Goal: Information Seeking & Learning: Learn about a topic

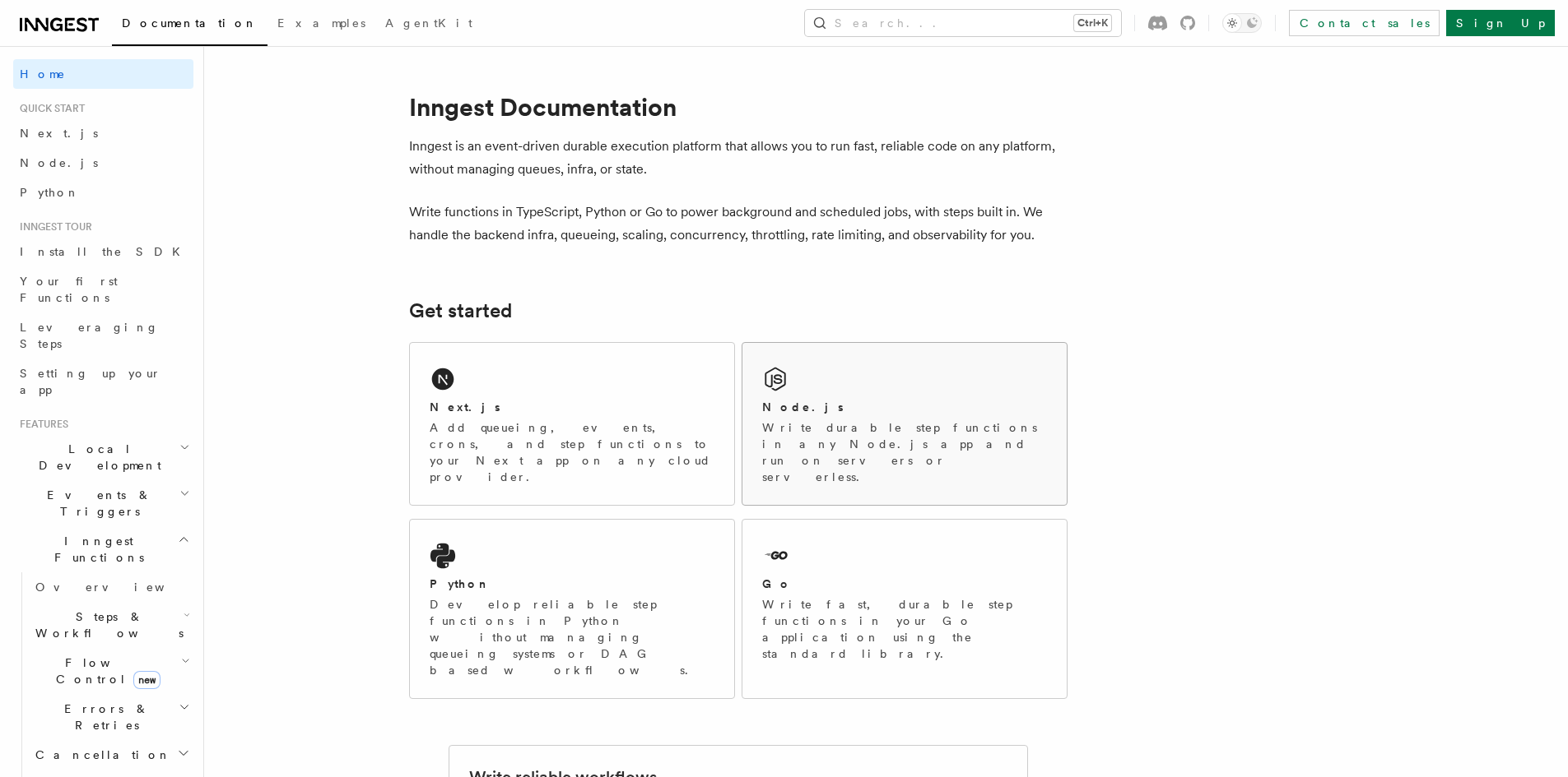
click at [968, 423] on p "Write durable step functions in any Node.js app and run on servers or serverles…" at bounding box center [904, 452] width 285 height 66
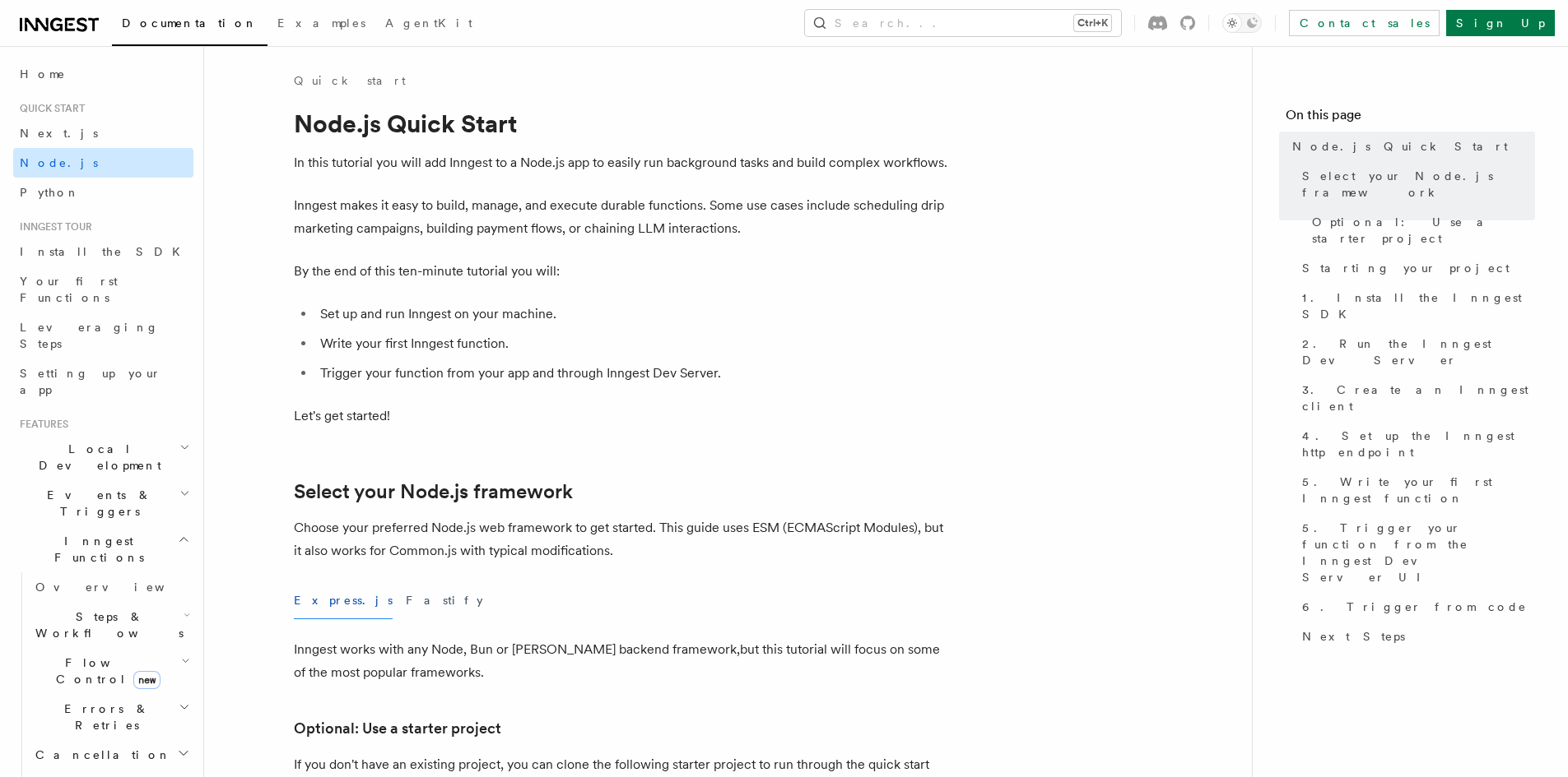
click at [76, 167] on link "Node.js" at bounding box center [103, 163] width 180 height 30
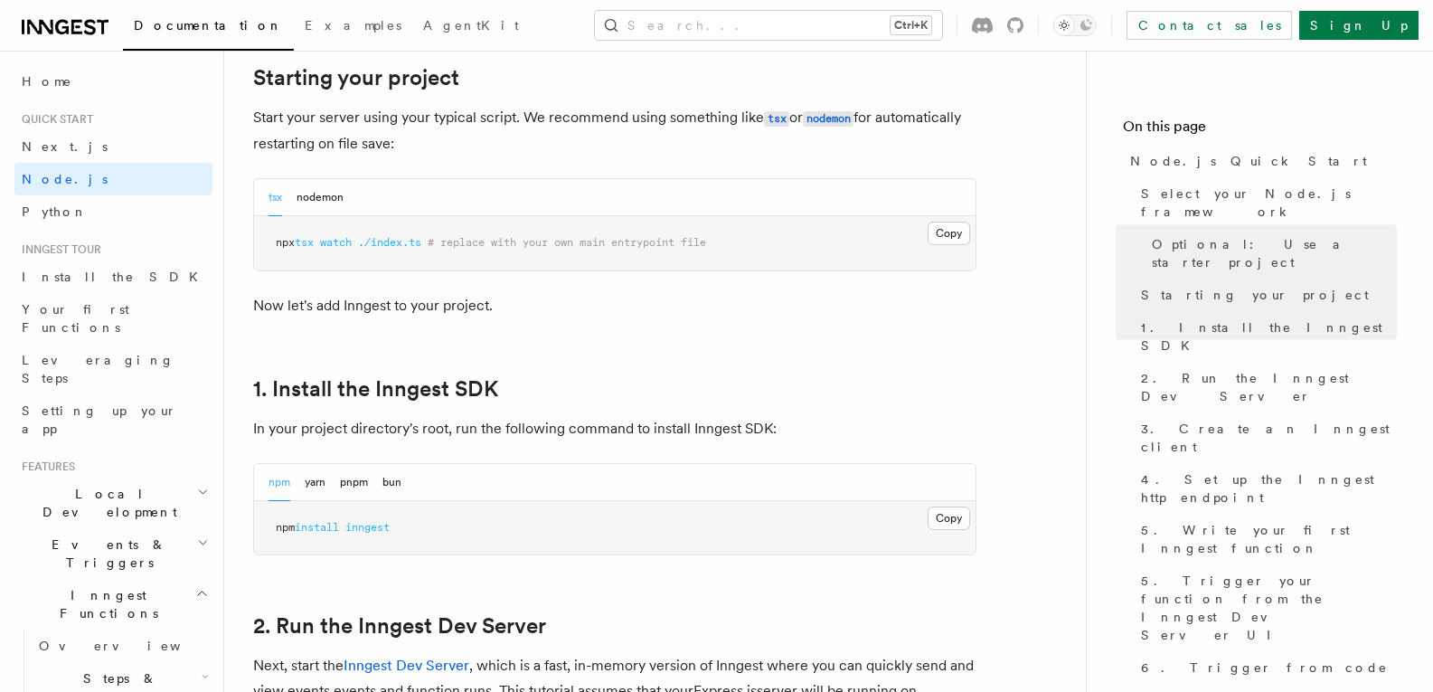
scroll to position [904, 0]
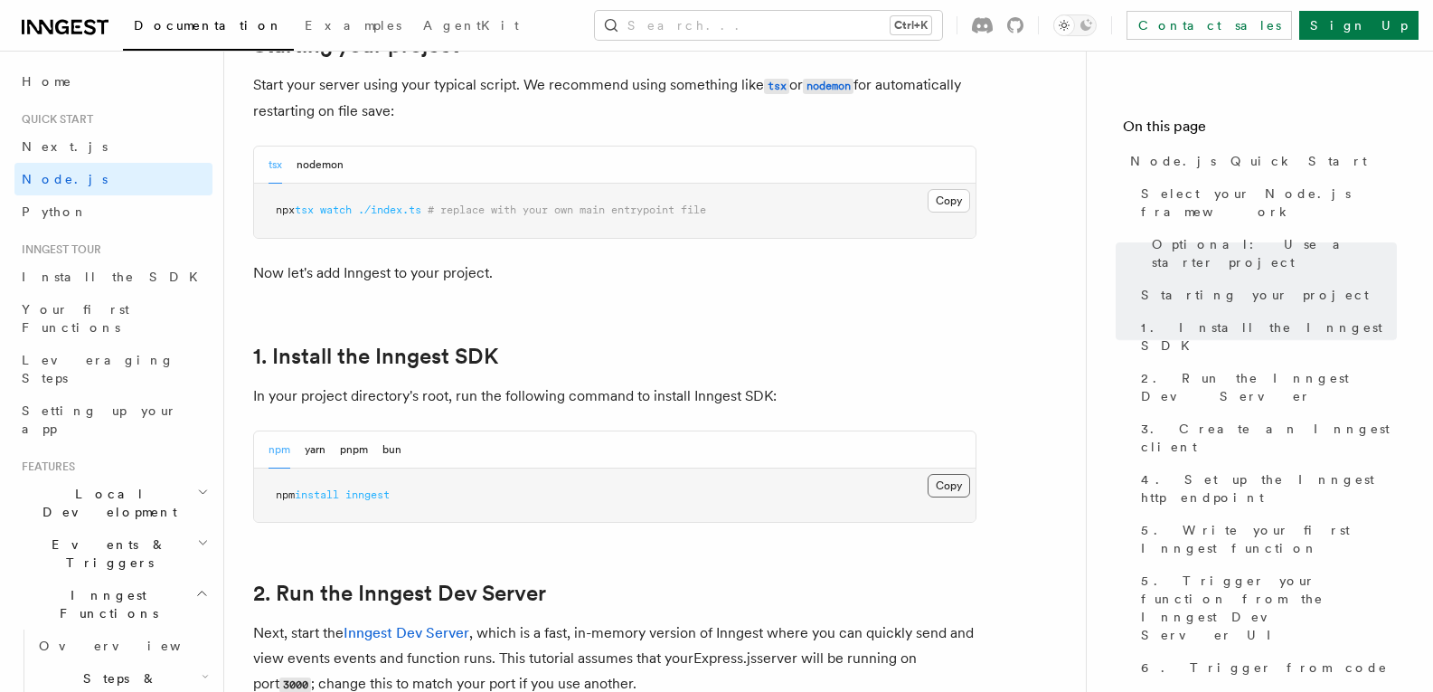
click at [937, 484] on button "Copy Copied" at bounding box center [949, 486] width 42 height 24
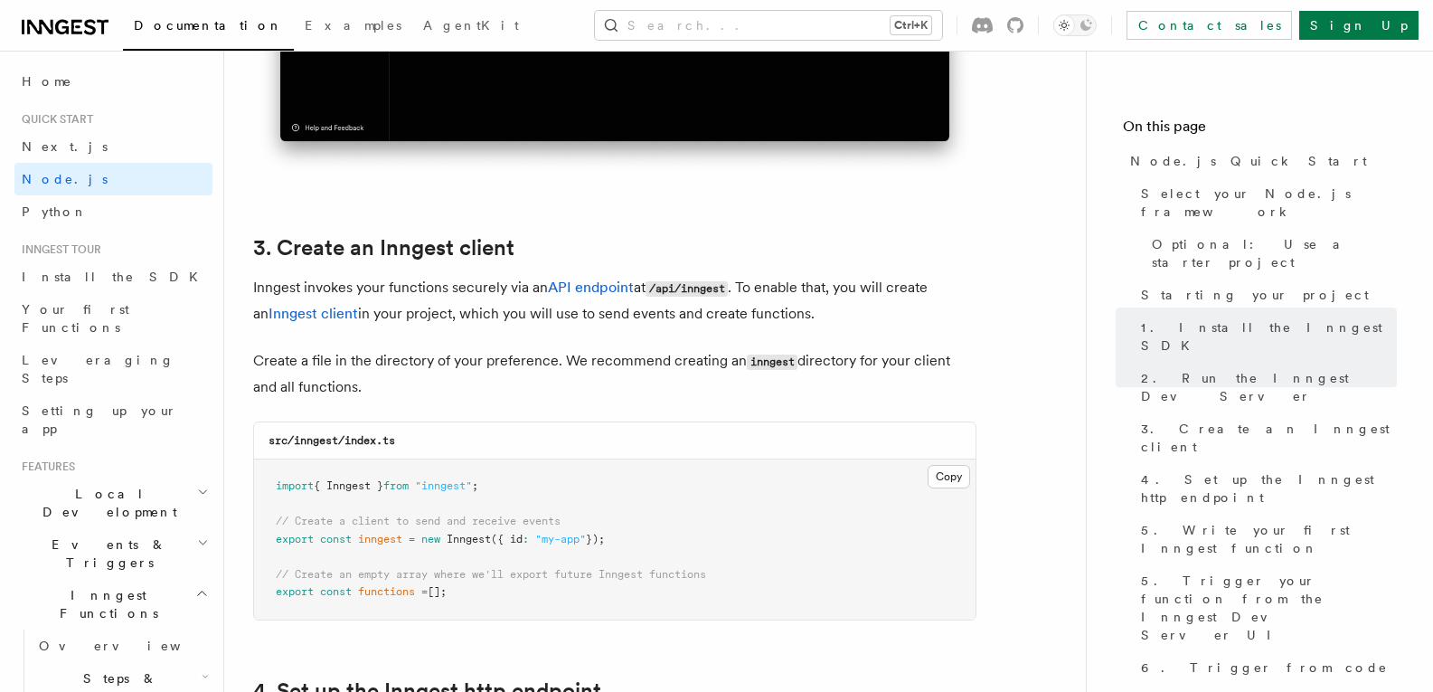
scroll to position [2170, 0]
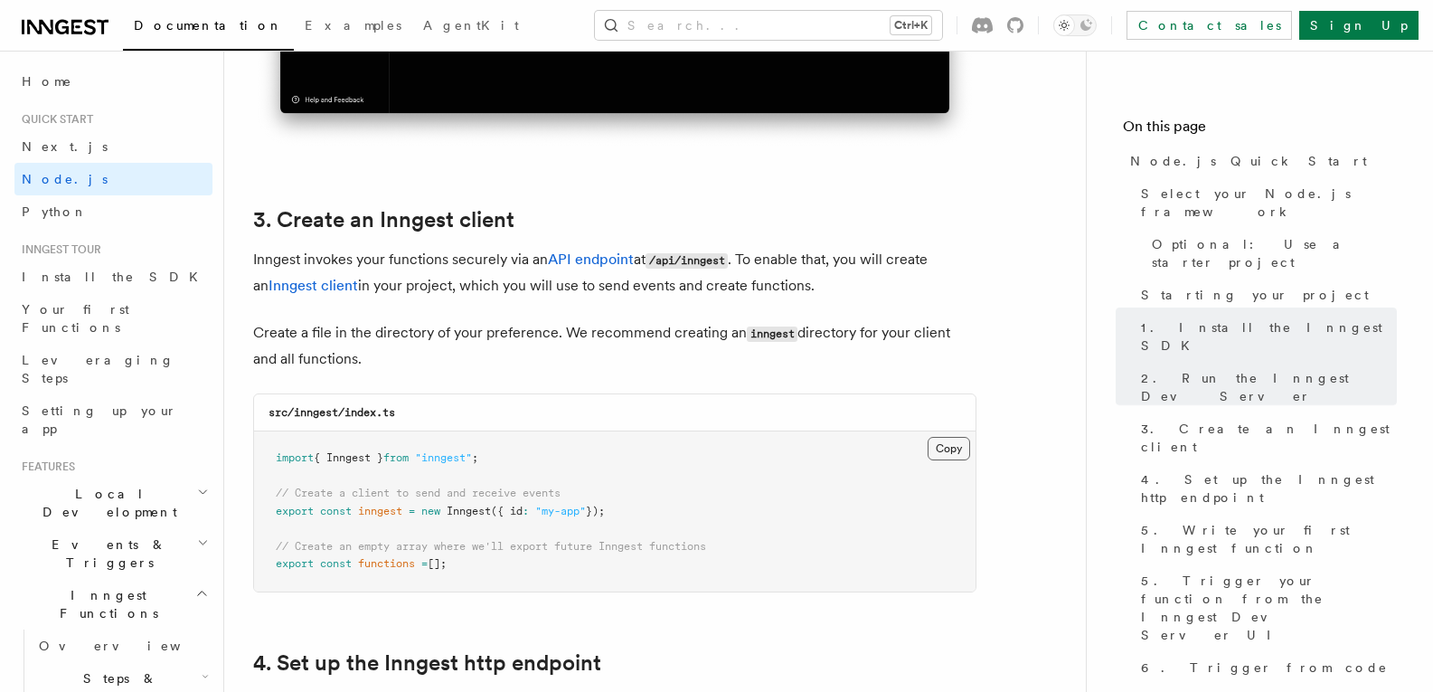
click at [936, 451] on button "Copy Copied" at bounding box center [949, 449] width 42 height 24
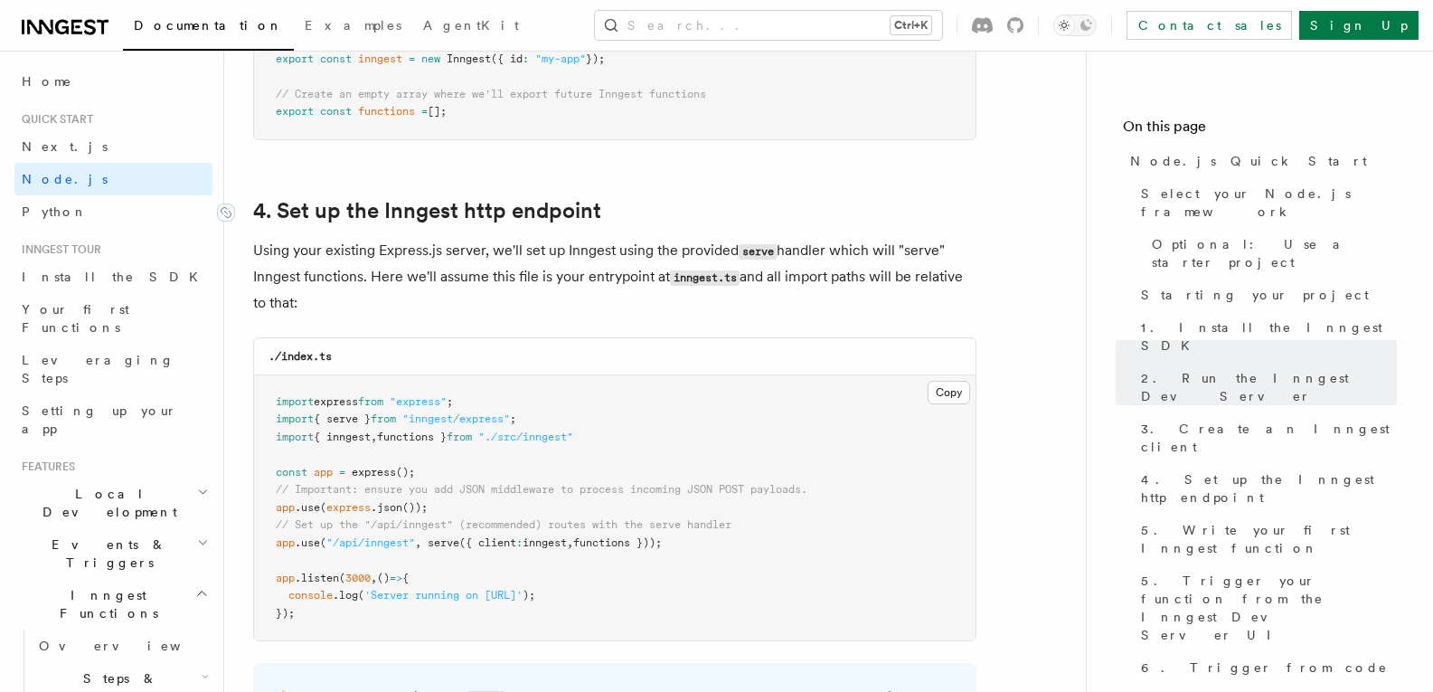
scroll to position [2713, 0]
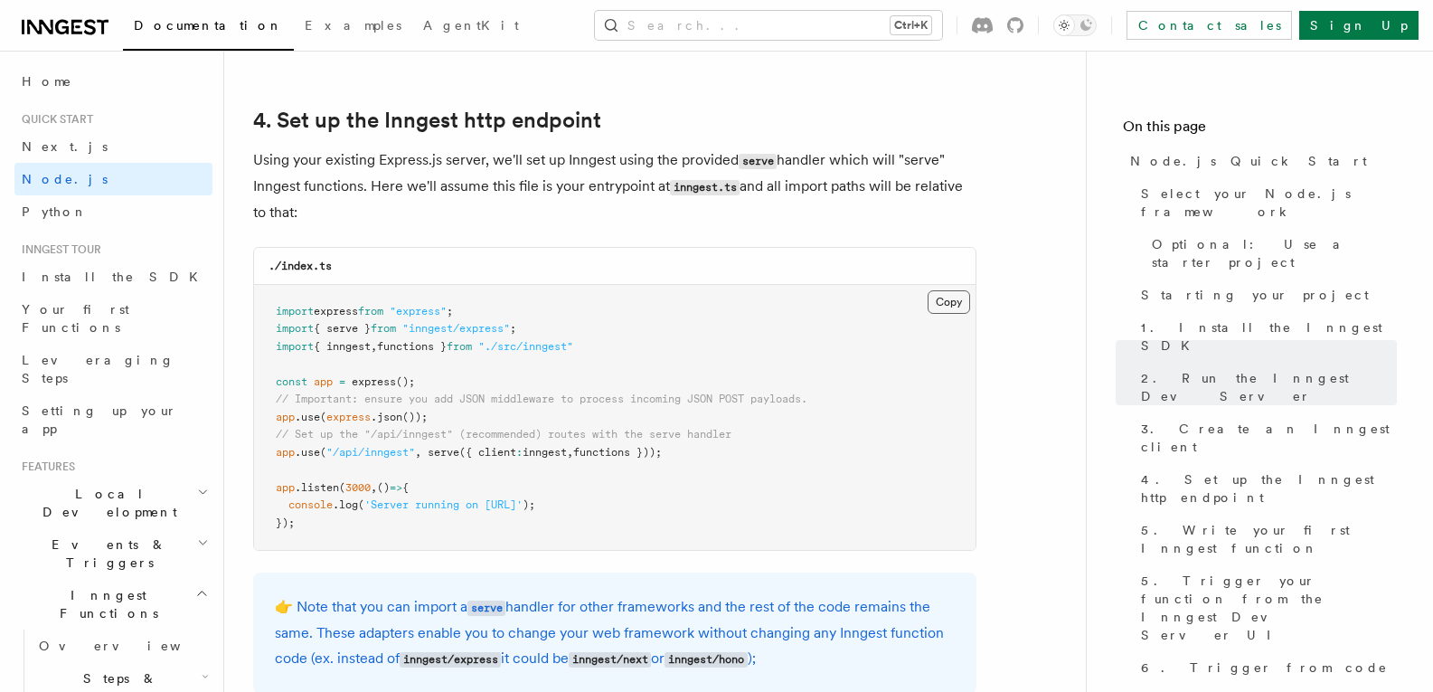
click at [955, 304] on button "Copy Copied" at bounding box center [949, 302] width 42 height 24
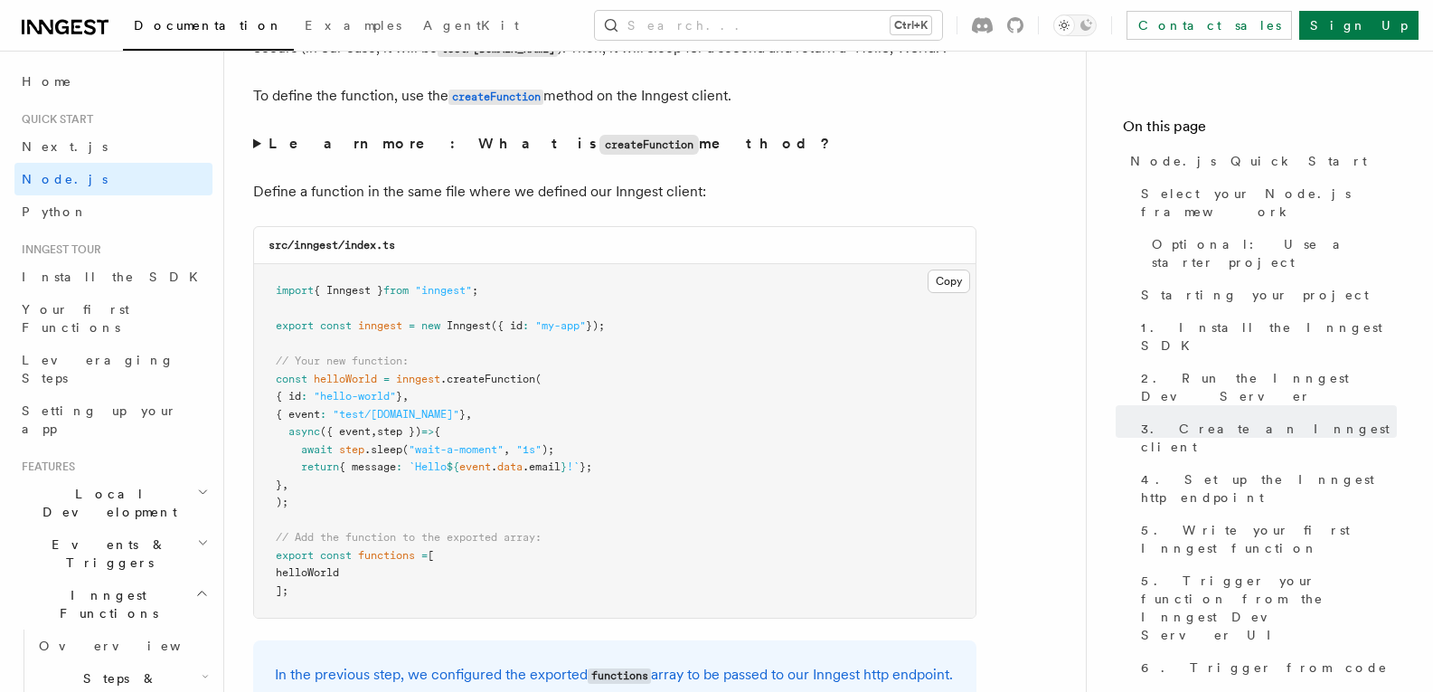
scroll to position [3526, 0]
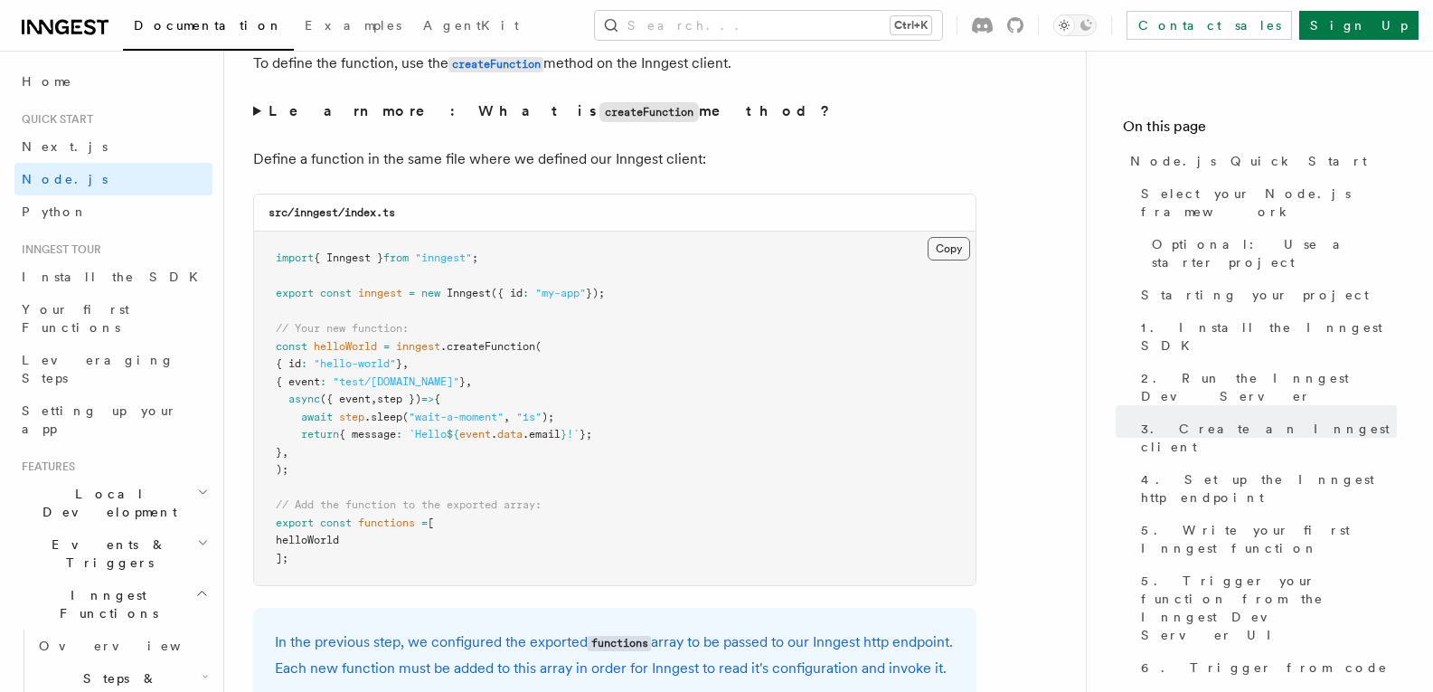
click at [955, 251] on button "Copy Copied" at bounding box center [949, 249] width 42 height 24
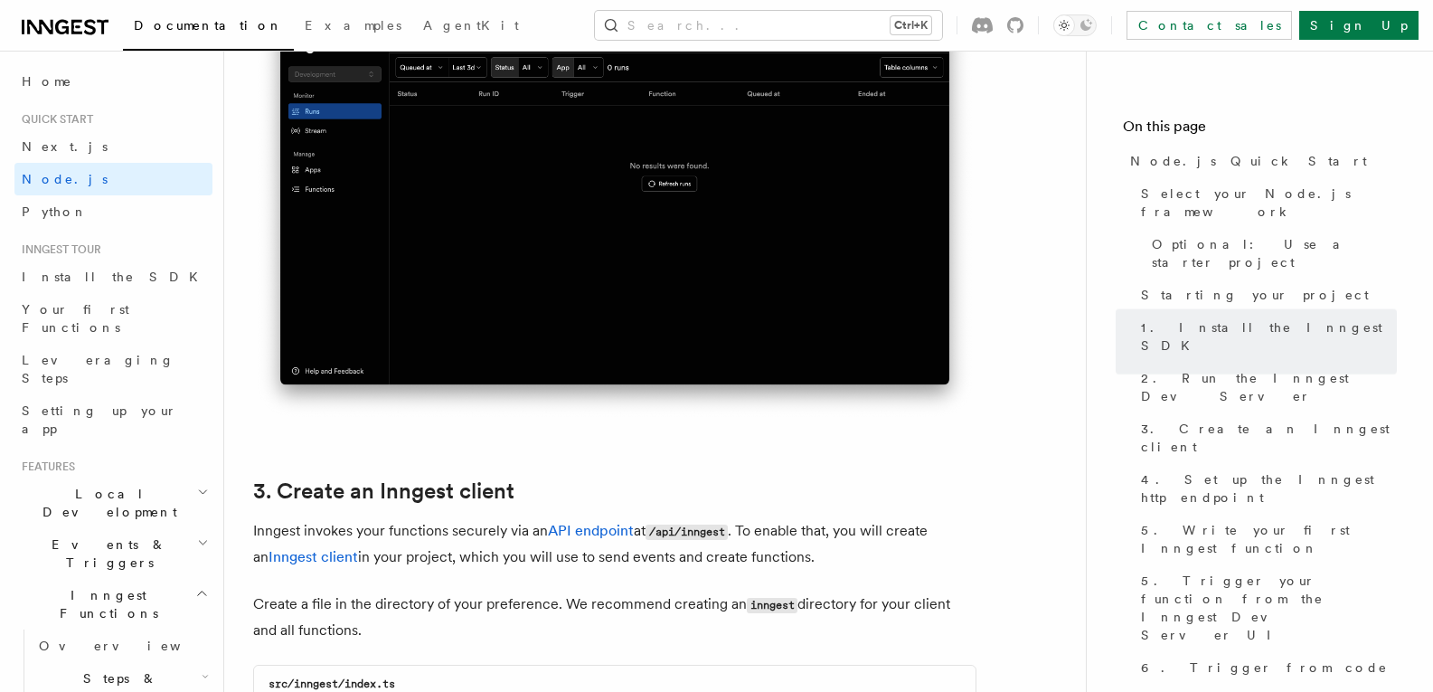
scroll to position [1537, 0]
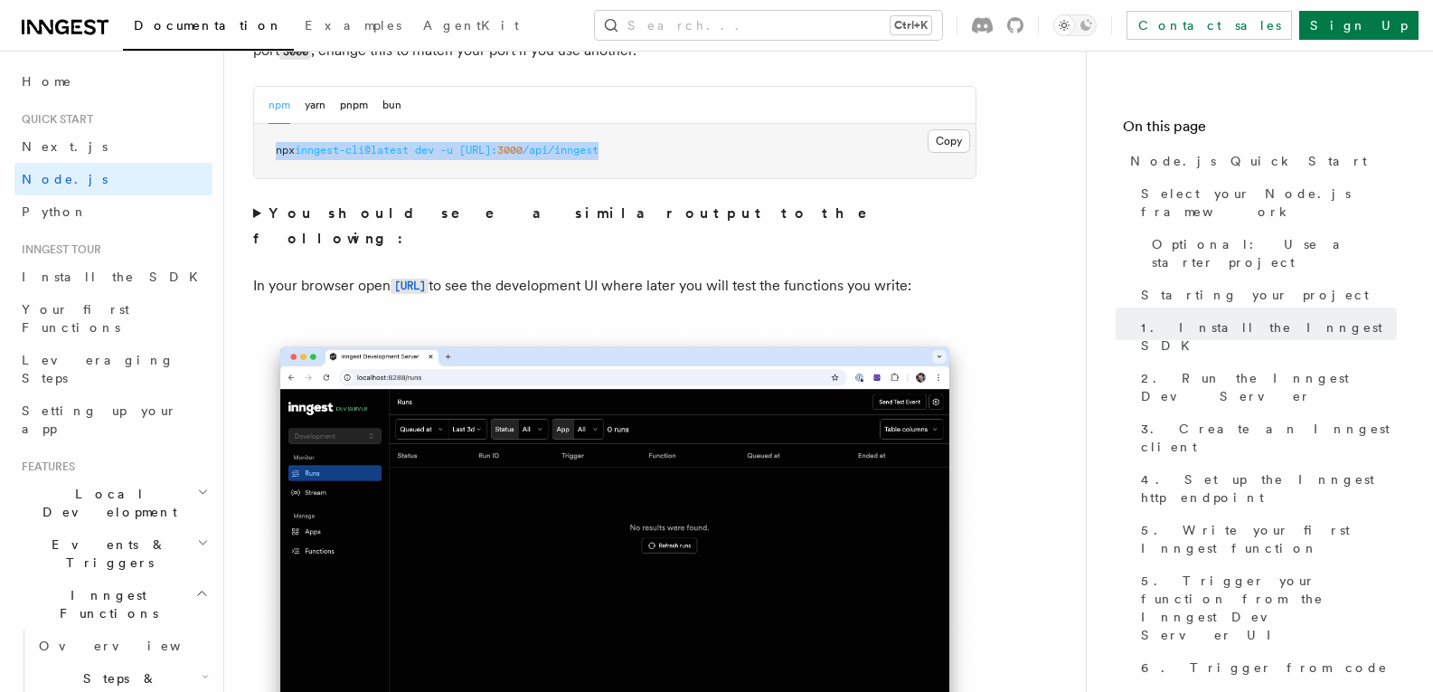
drag, startPoint x: 272, startPoint y: 151, endPoint x: 702, endPoint y: 156, distance: 429.5
click at [702, 156] on pre "npx inngest-cli@latest dev -u http://localhost: 3000 /api/inngest" at bounding box center [615, 151] width 722 height 54
click at [933, 139] on button "Copy Copied" at bounding box center [949, 141] width 42 height 24
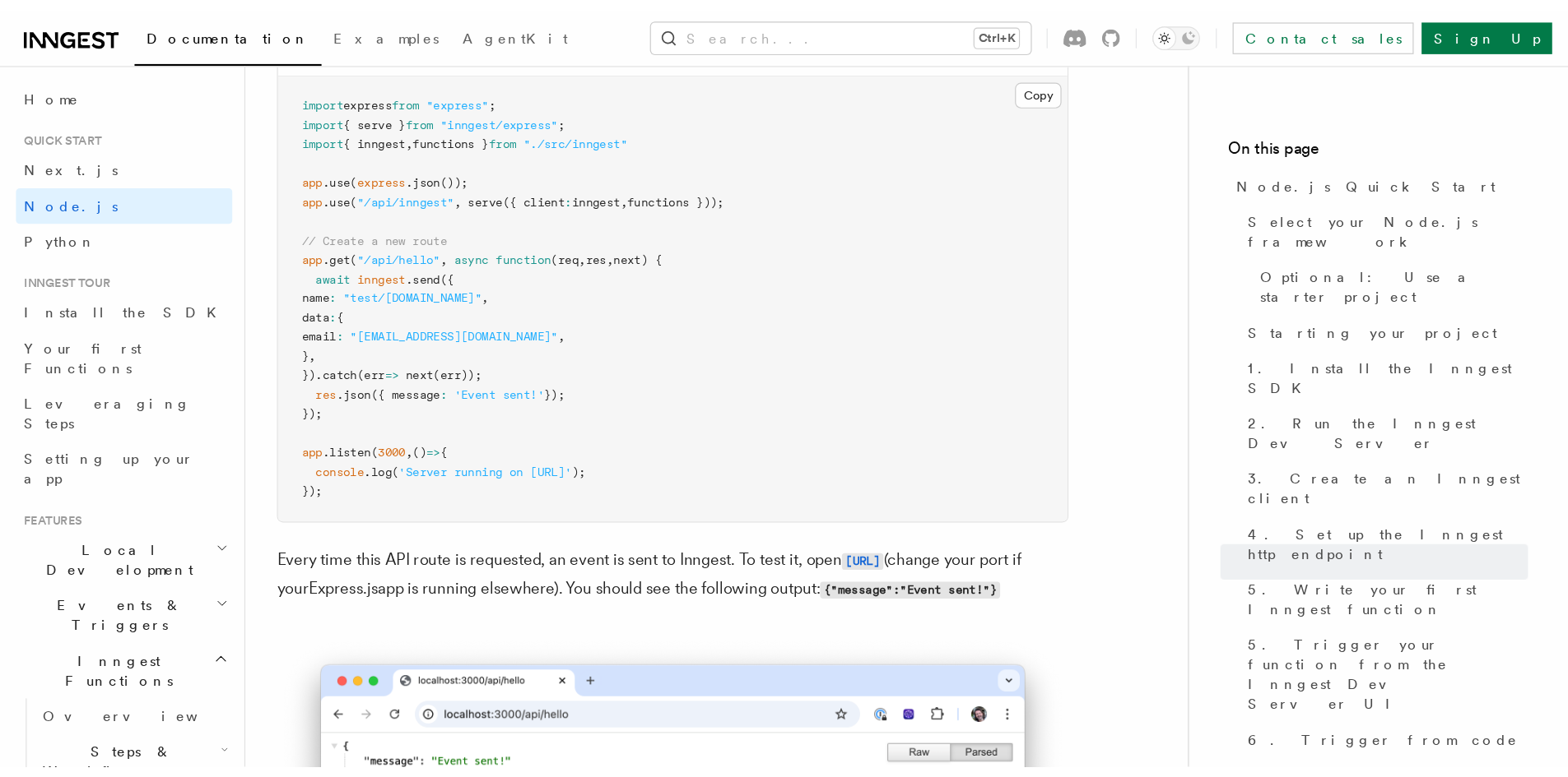
scroll to position [8803, 0]
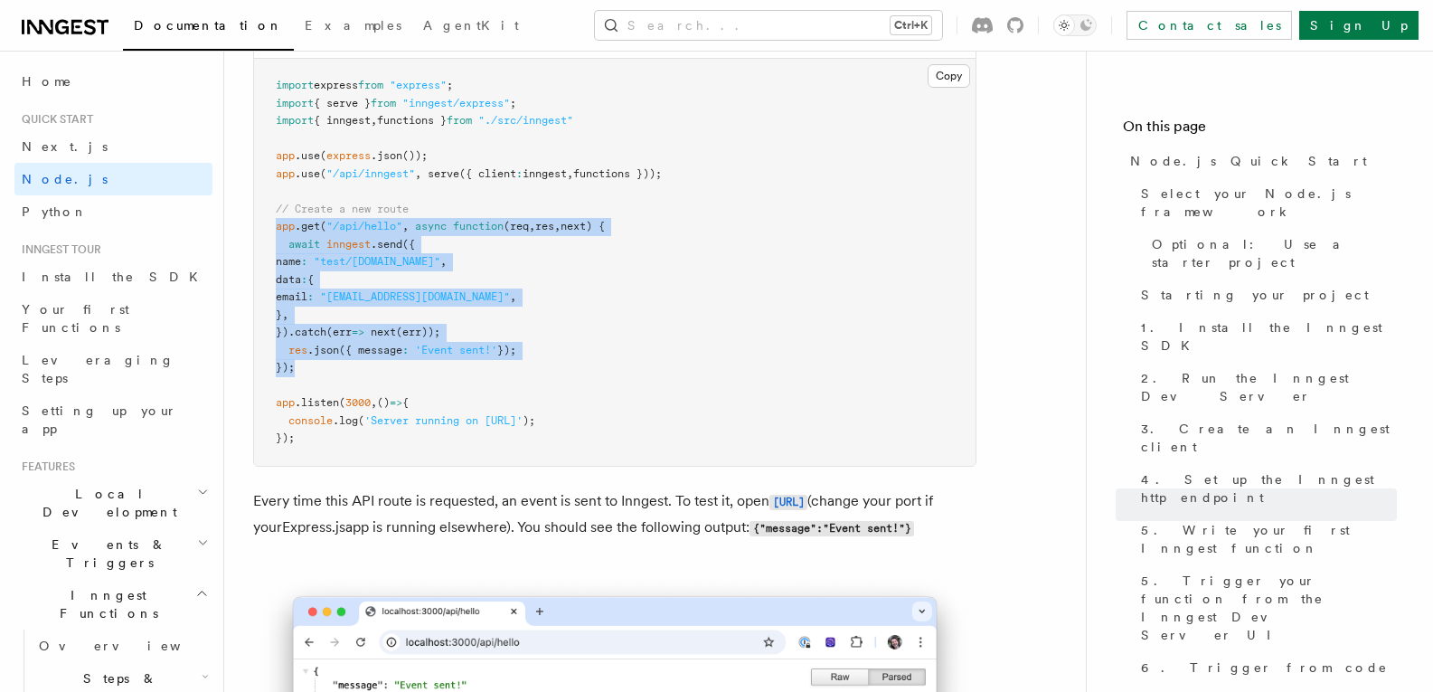
drag, startPoint x: 278, startPoint y: 252, endPoint x: 307, endPoint y: 393, distance: 144.0
click at [307, 393] on pre "import express from "express" ; import { serve } from "inngest/express" ; impor…" at bounding box center [615, 262] width 722 height 407
copy code "app .get ( "/api/hello" , async function (req , res , next) { await inngest .se…"
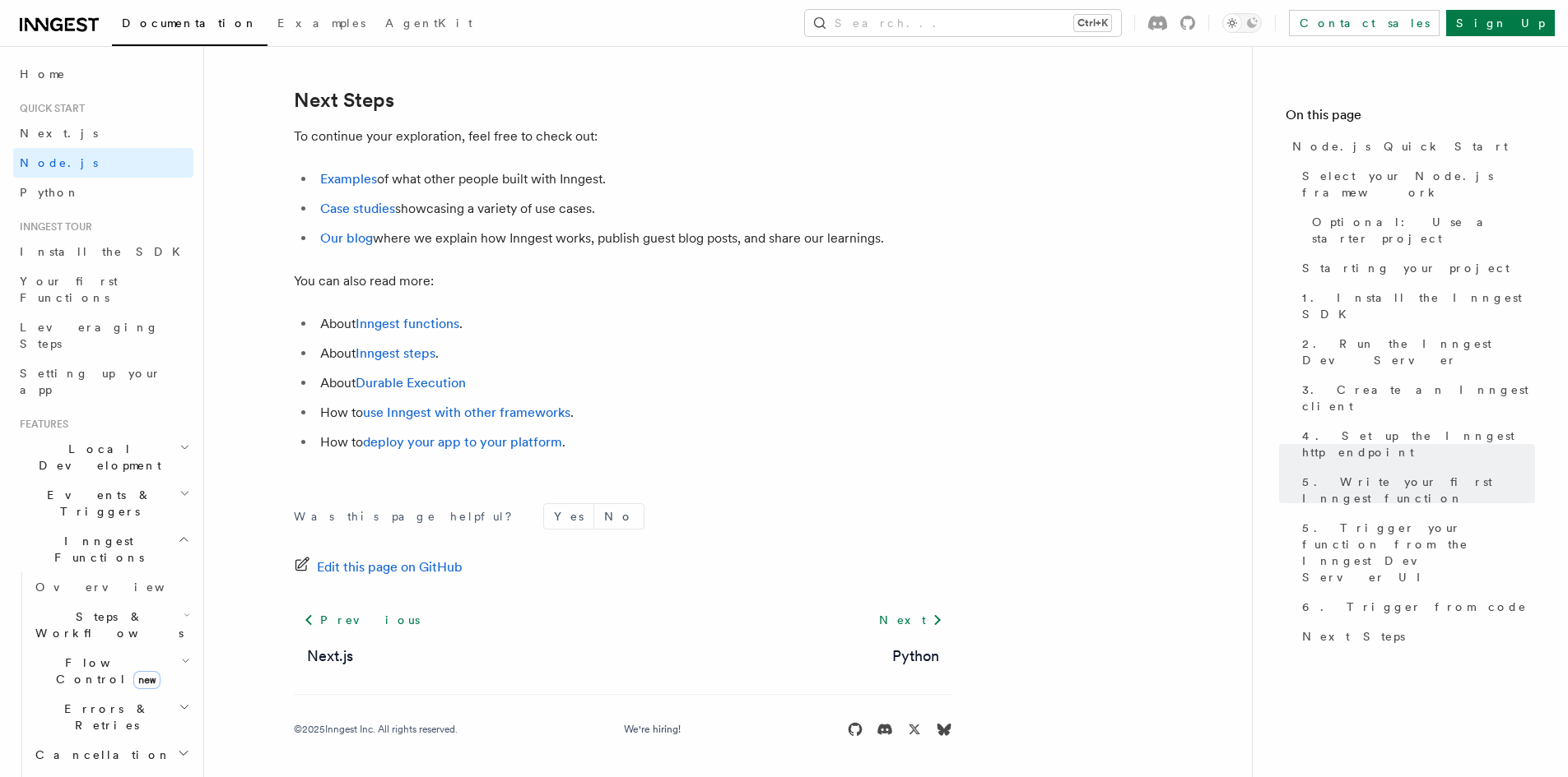
scroll to position [10310, 0]
click at [344, 213] on link "Case studies" at bounding box center [358, 208] width 75 height 15
click at [116, 249] on link "Install the SDK" at bounding box center [103, 251] width 180 height 30
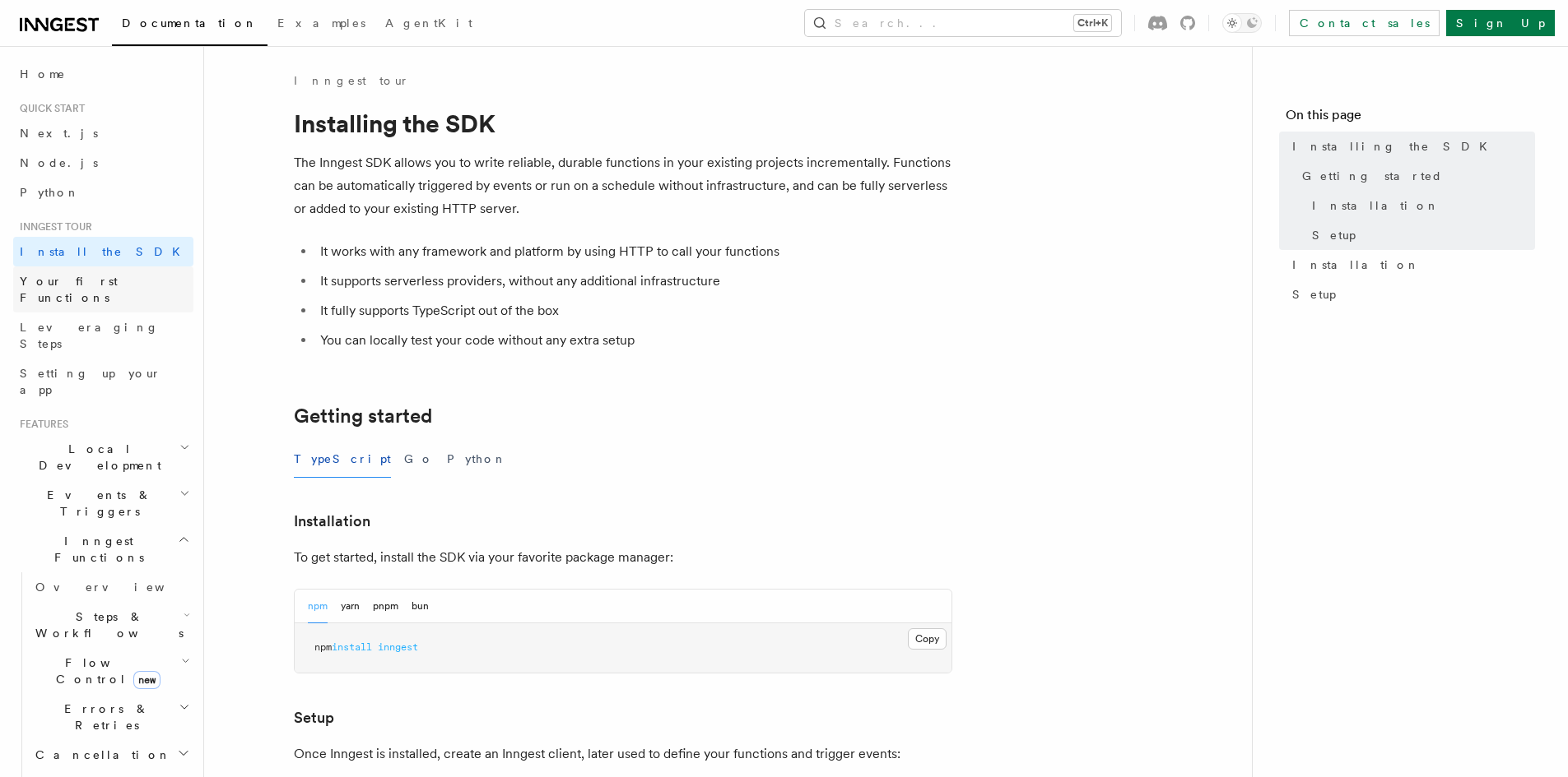
click at [126, 293] on link "Your first Functions" at bounding box center [103, 289] width 180 height 46
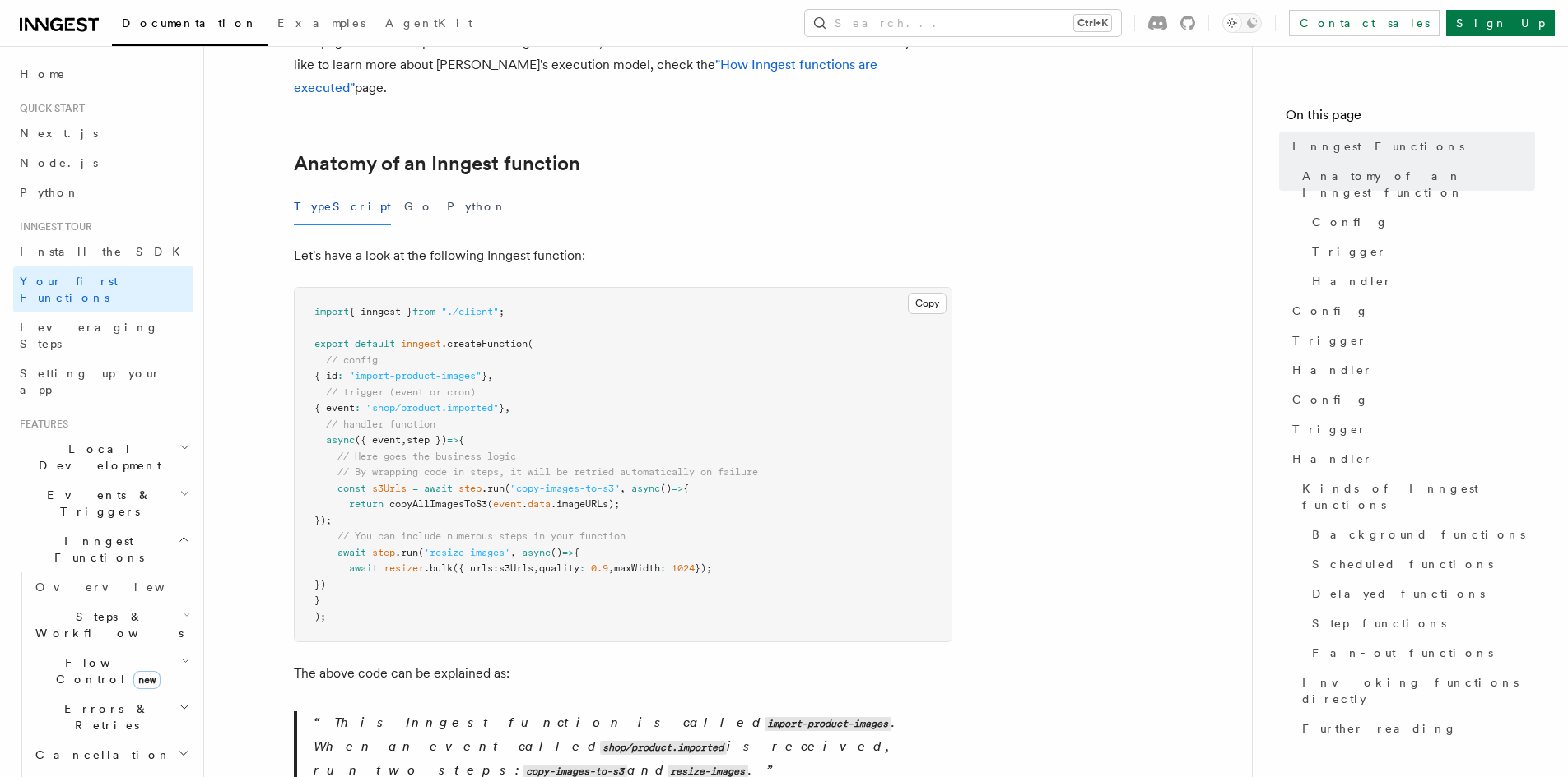
scroll to position [247, 0]
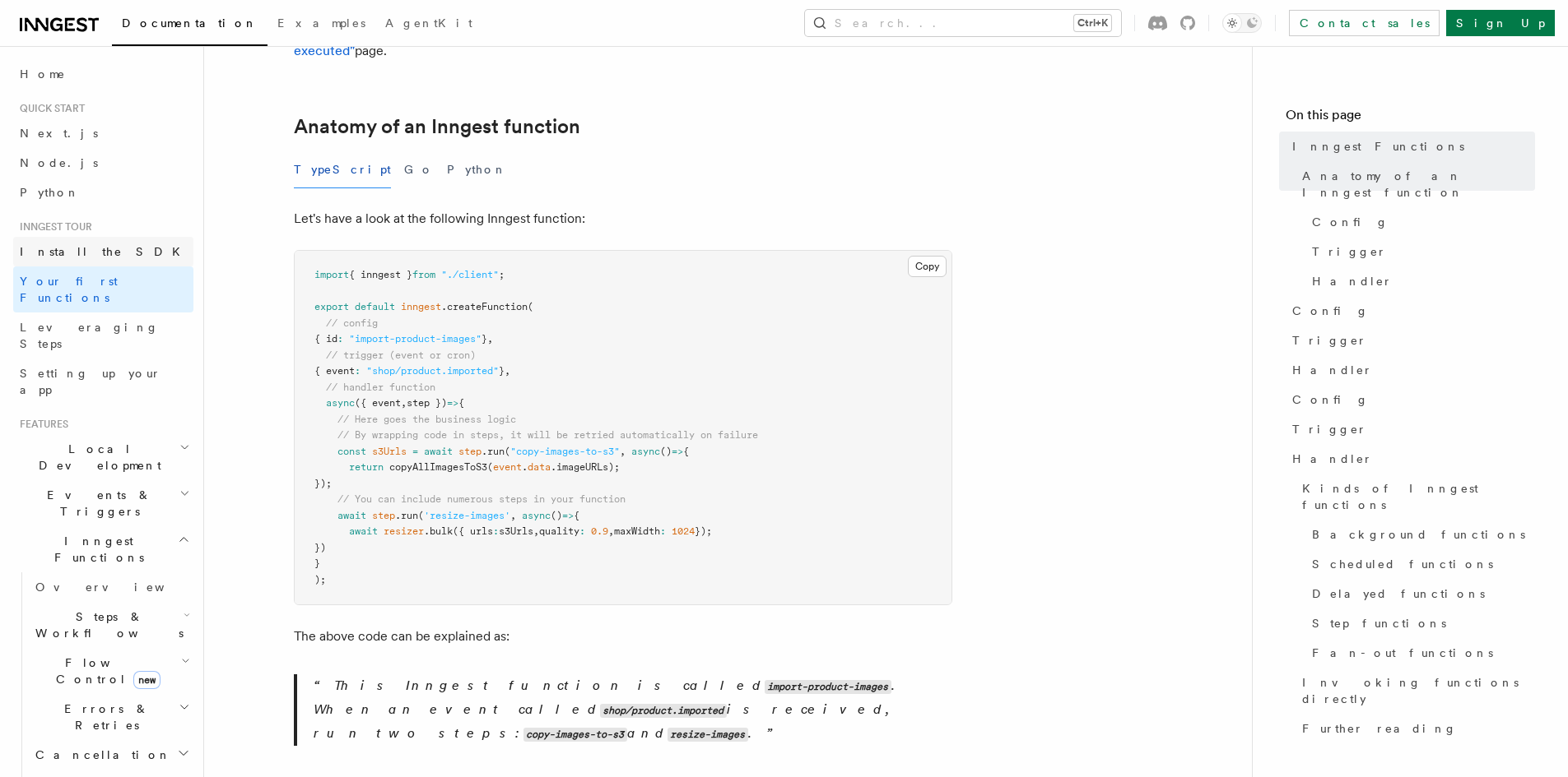
click at [56, 251] on span "Install the SDK" at bounding box center [105, 251] width 170 height 13
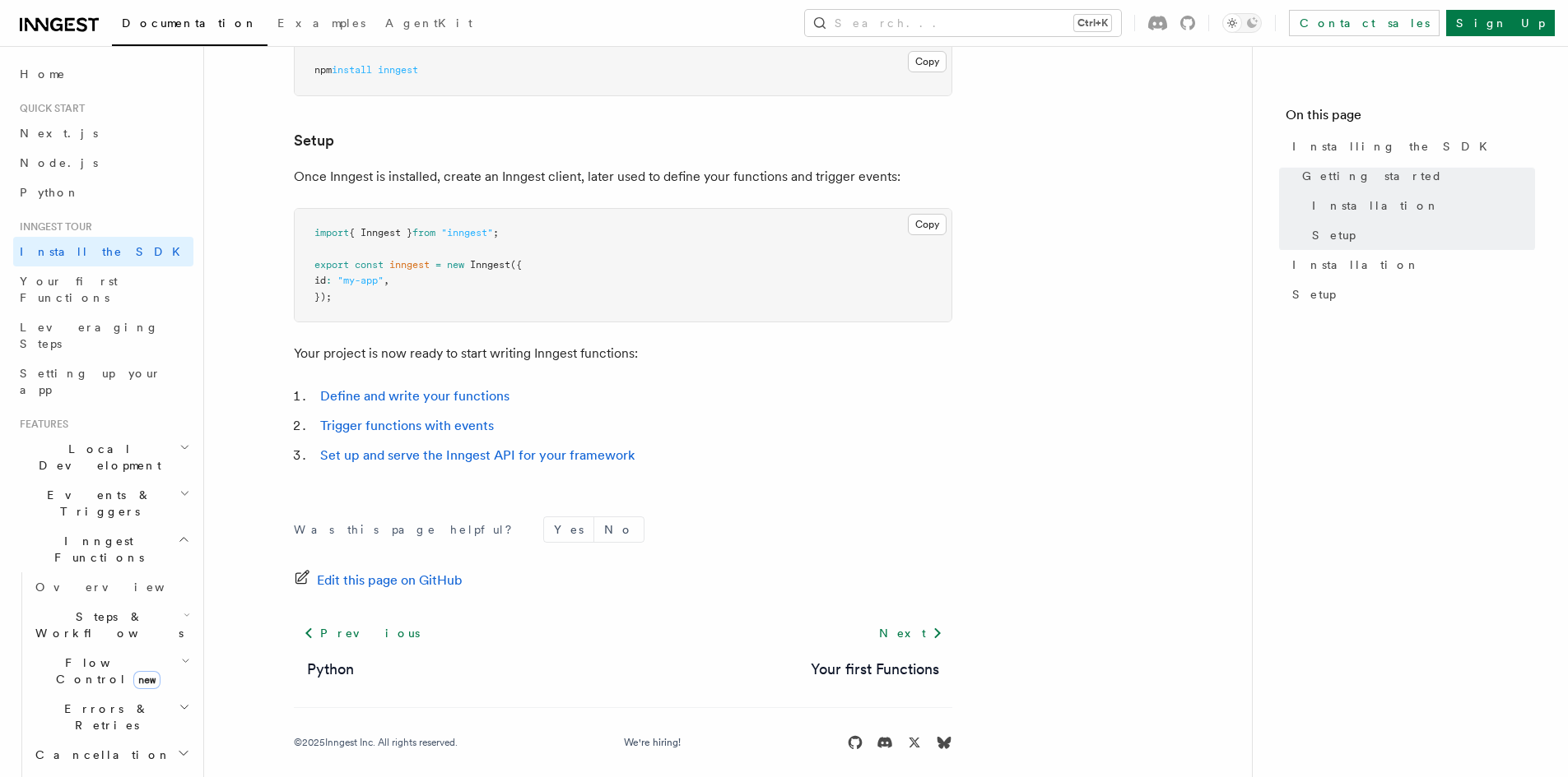
scroll to position [590, 0]
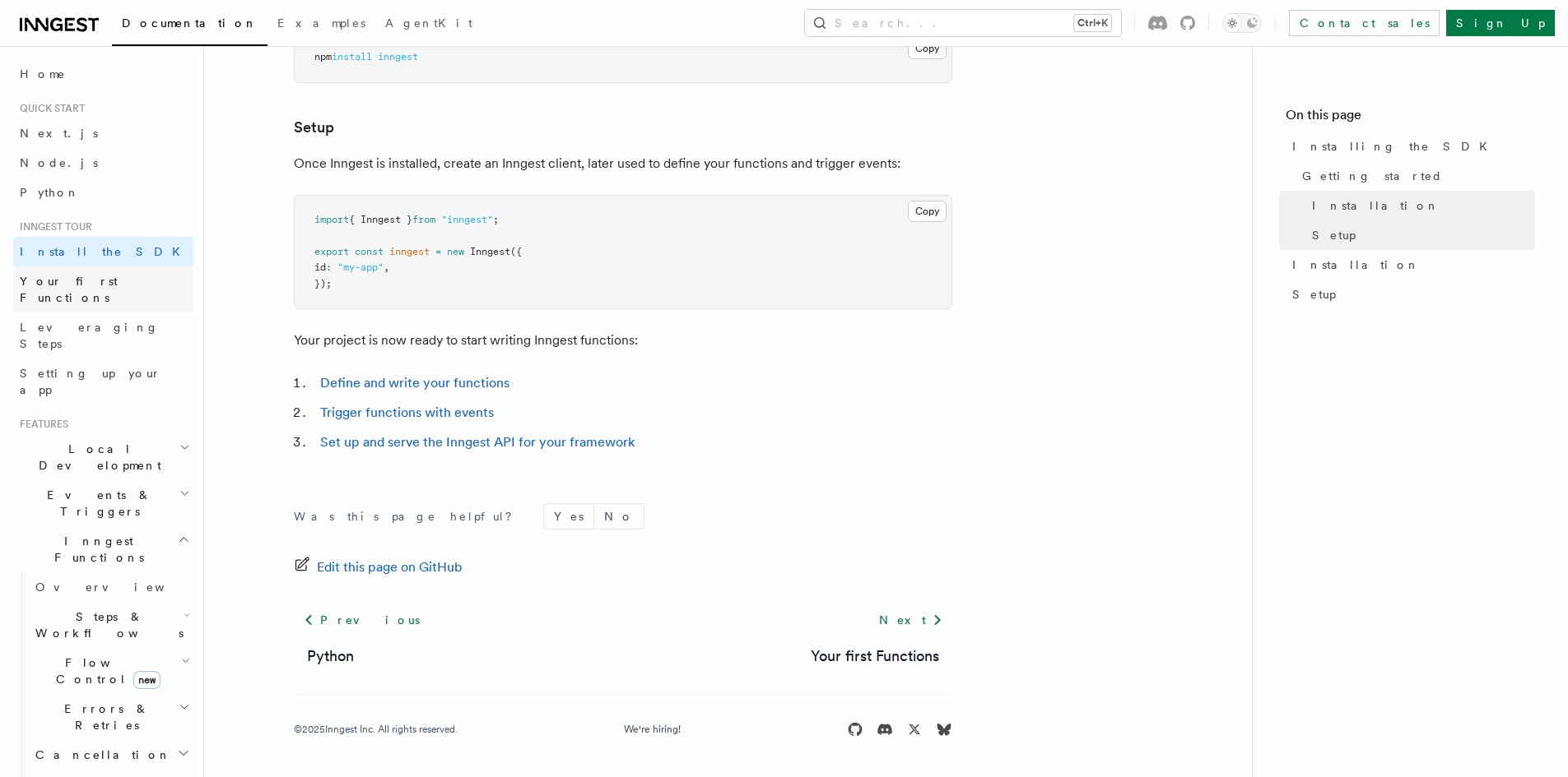
click at [55, 281] on span "Your first Functions" at bounding box center [69, 289] width 98 height 30
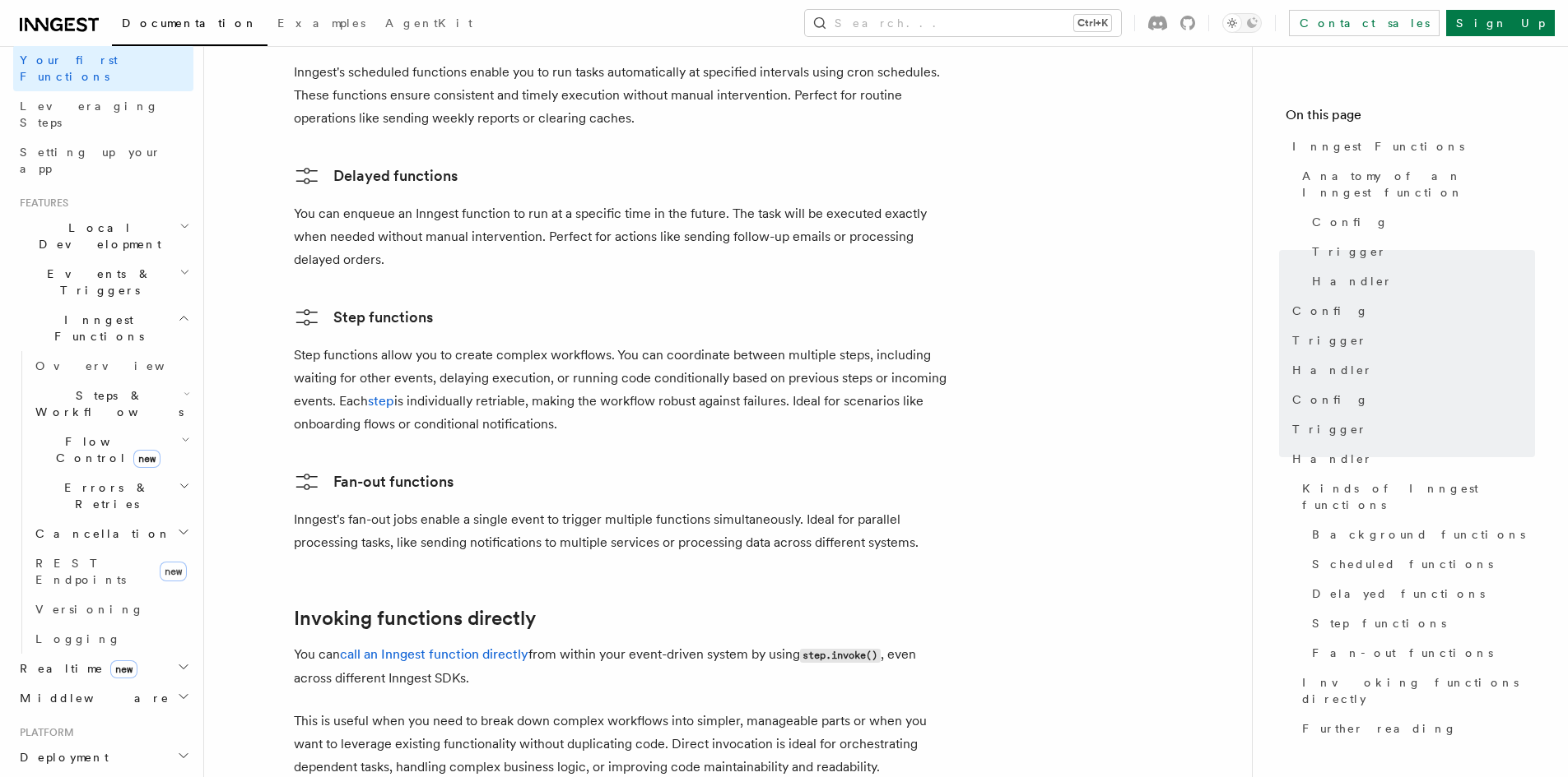
scroll to position [247, 0]
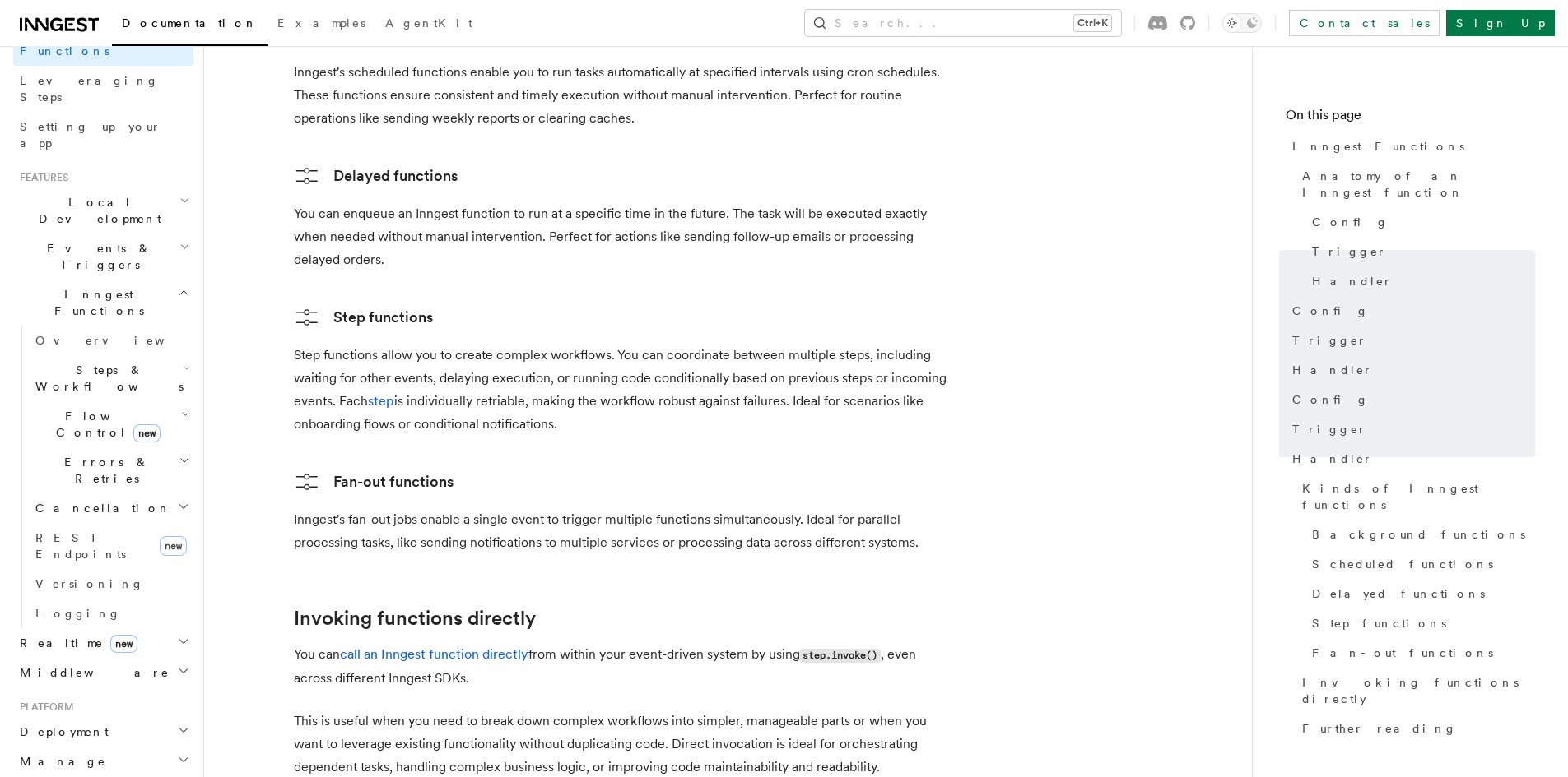
click at [101, 494] on h2 "Cancellation" at bounding box center [111, 509] width 165 height 30
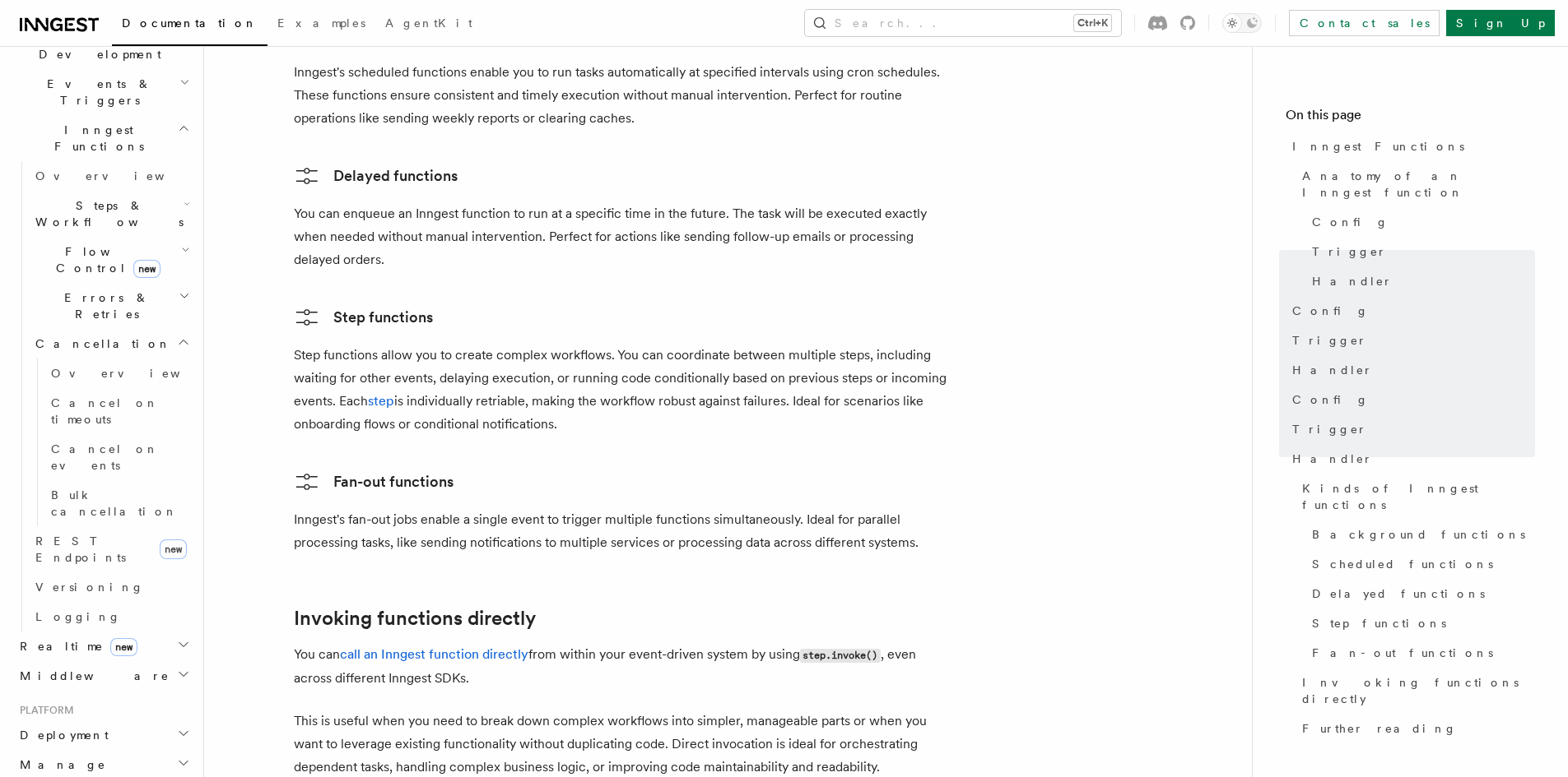
click at [90, 721] on h2 "Deployment" at bounding box center [103, 735] width 180 height 30
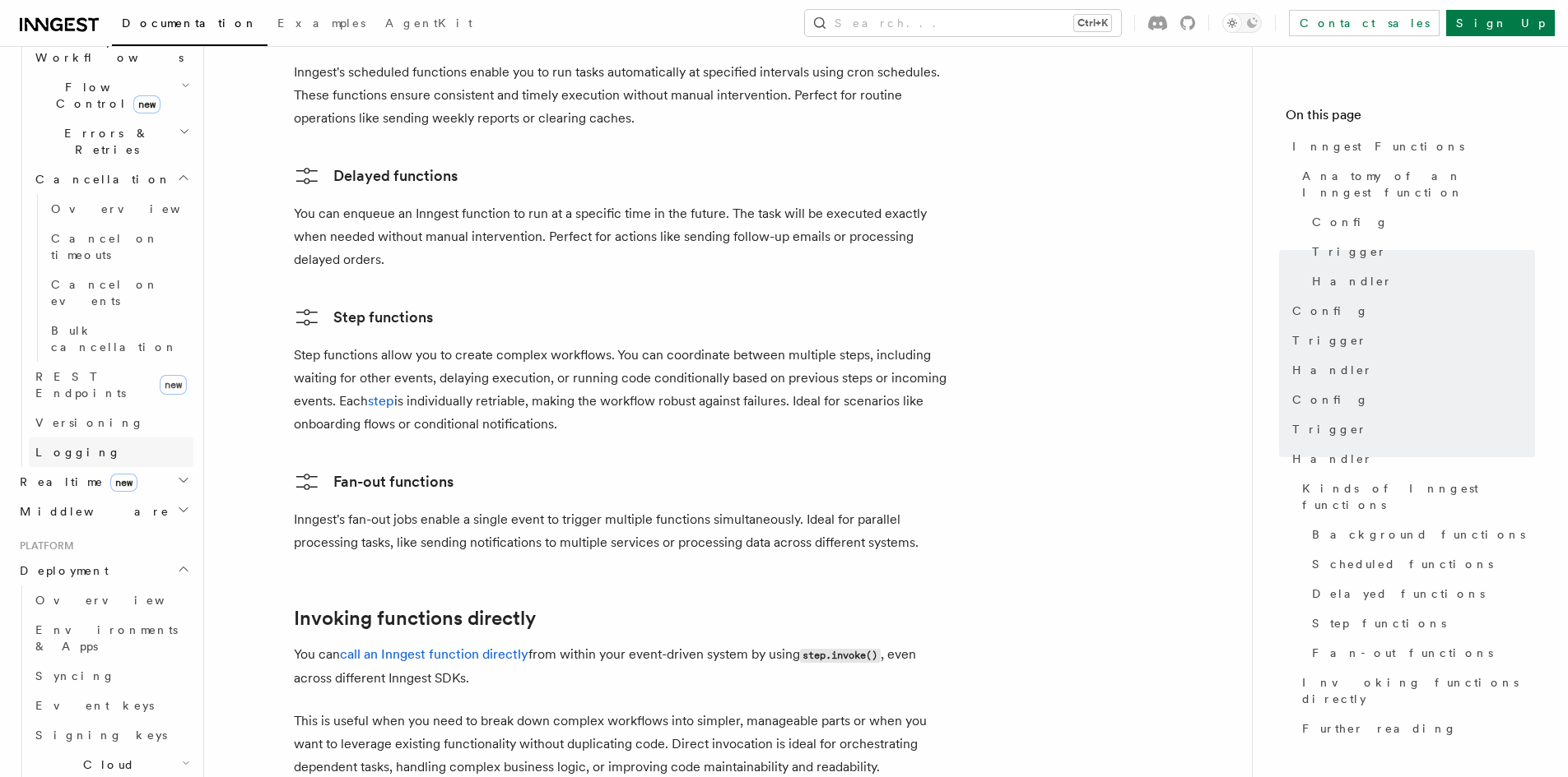
scroll to position [658, 0]
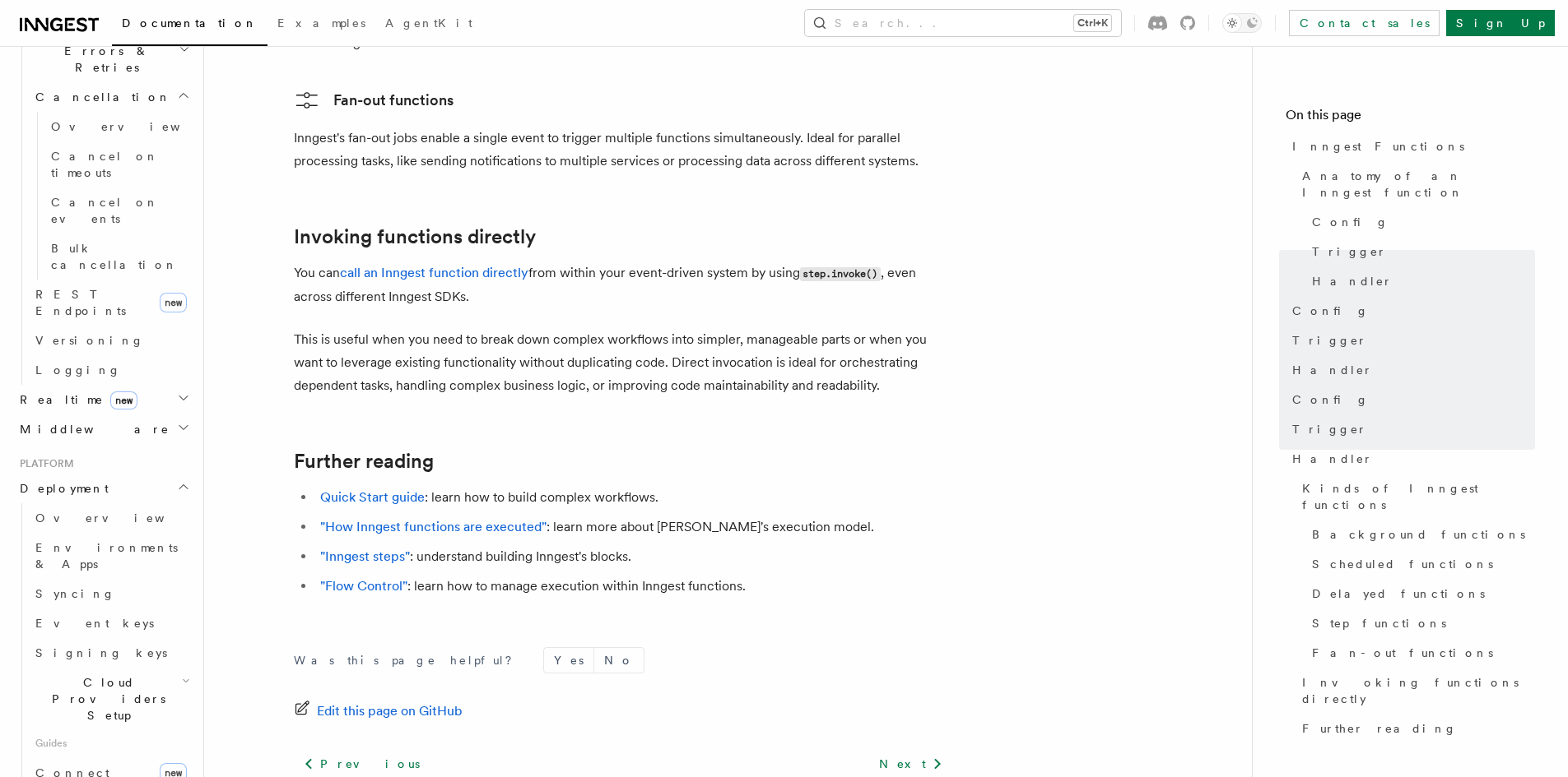
scroll to position [3254, 0]
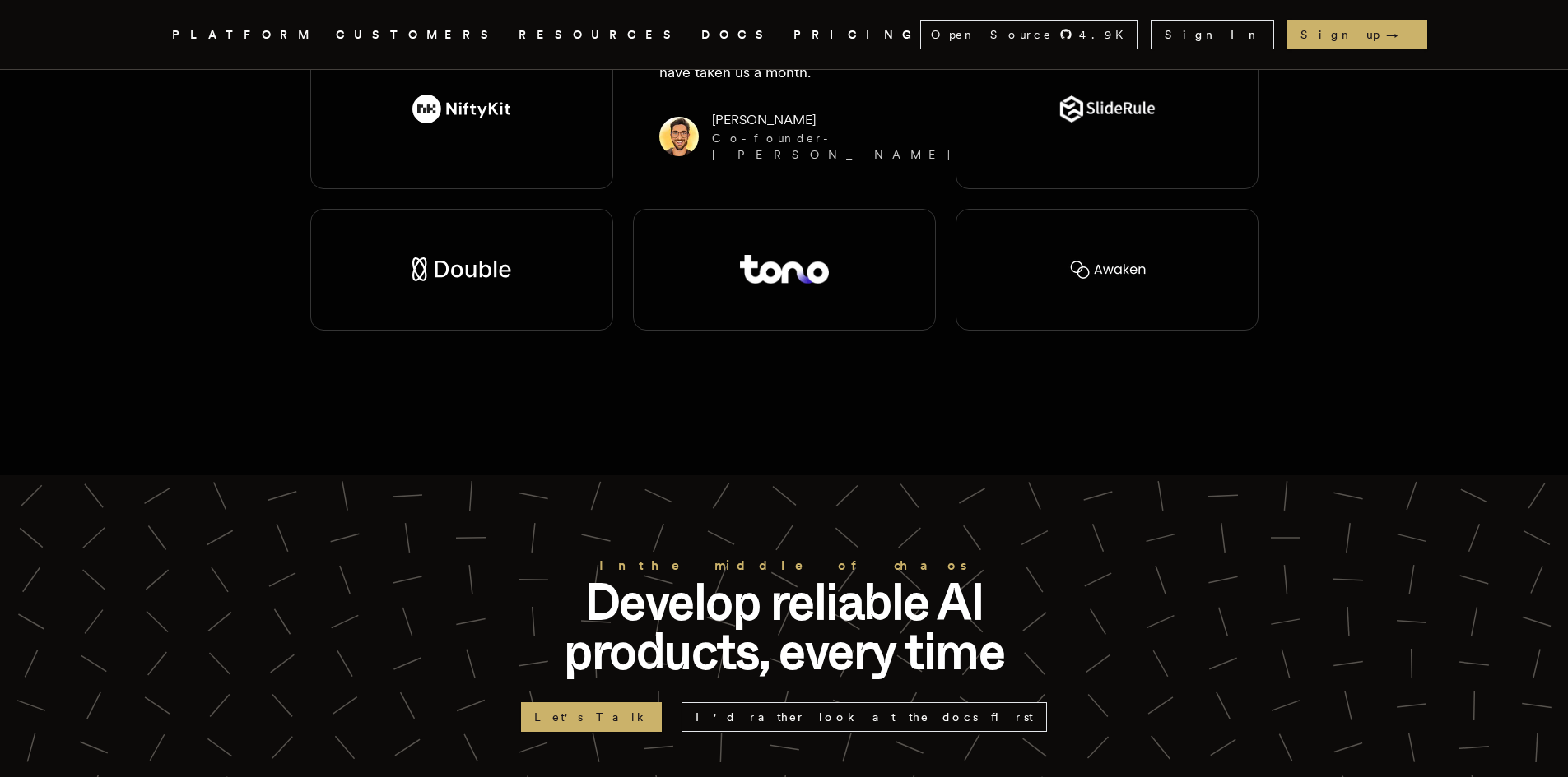
scroll to position [3537, 0]
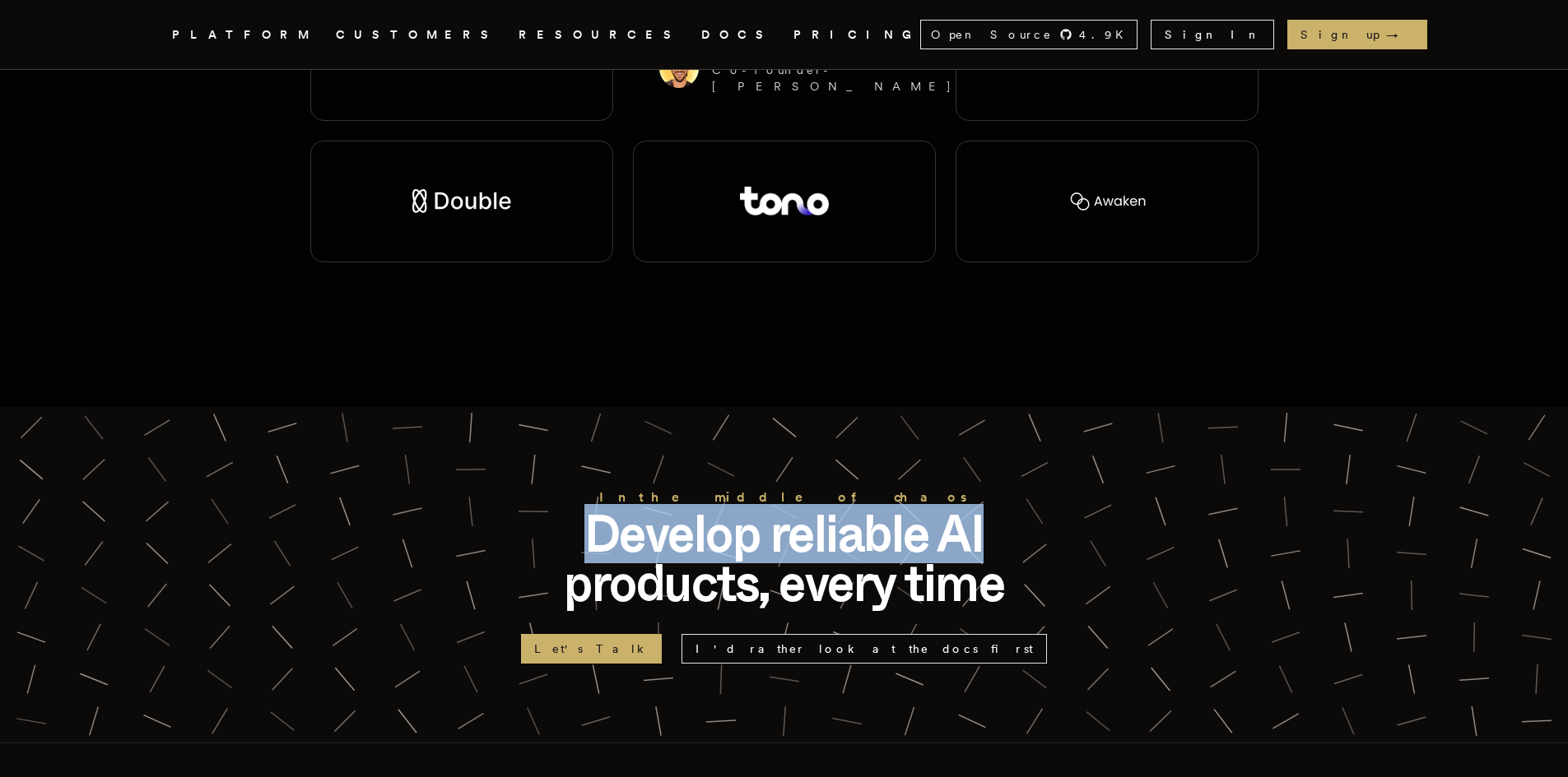
drag, startPoint x: 582, startPoint y: 436, endPoint x: 984, endPoint y: 433, distance: 402.0
click at [984, 510] on p "Develop reliable AI products, every time" at bounding box center [784, 559] width 527 height 99
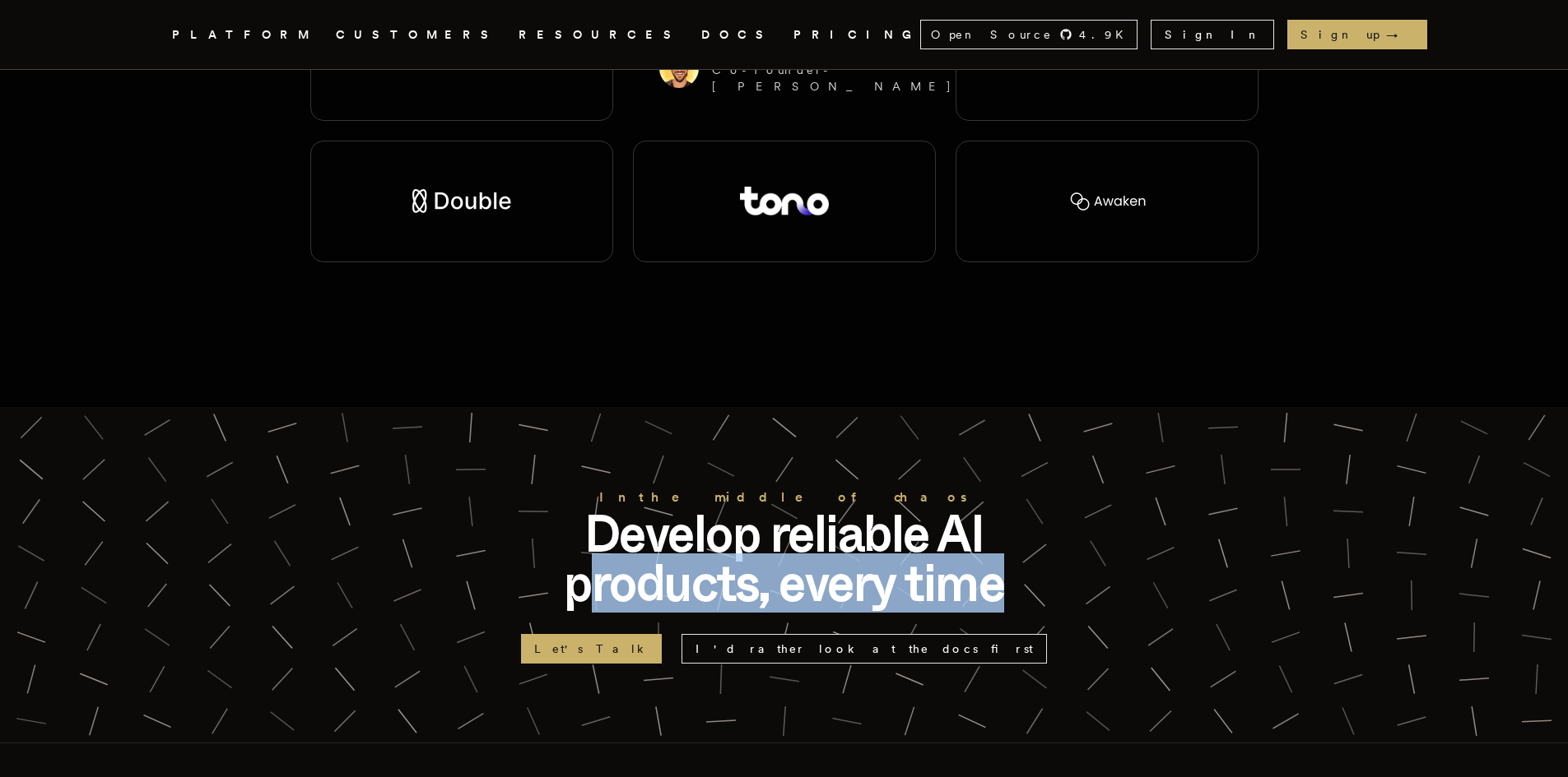
drag, startPoint x: 1007, startPoint y: 489, endPoint x: 598, endPoint y: 476, distance: 409.2
click at [598, 510] on p "Develop reliable AI products, every time" at bounding box center [784, 559] width 527 height 99
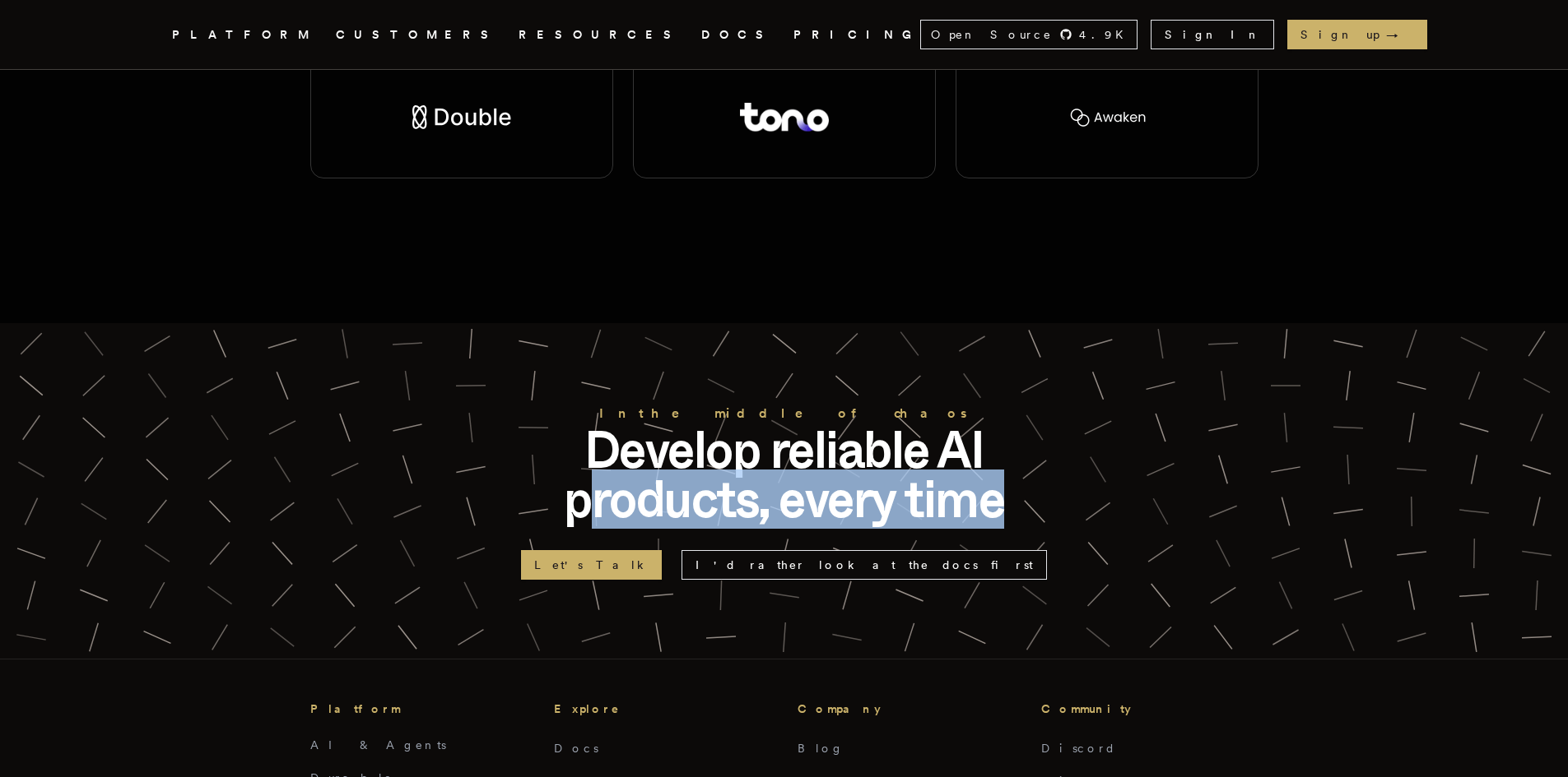
scroll to position [3784, 0]
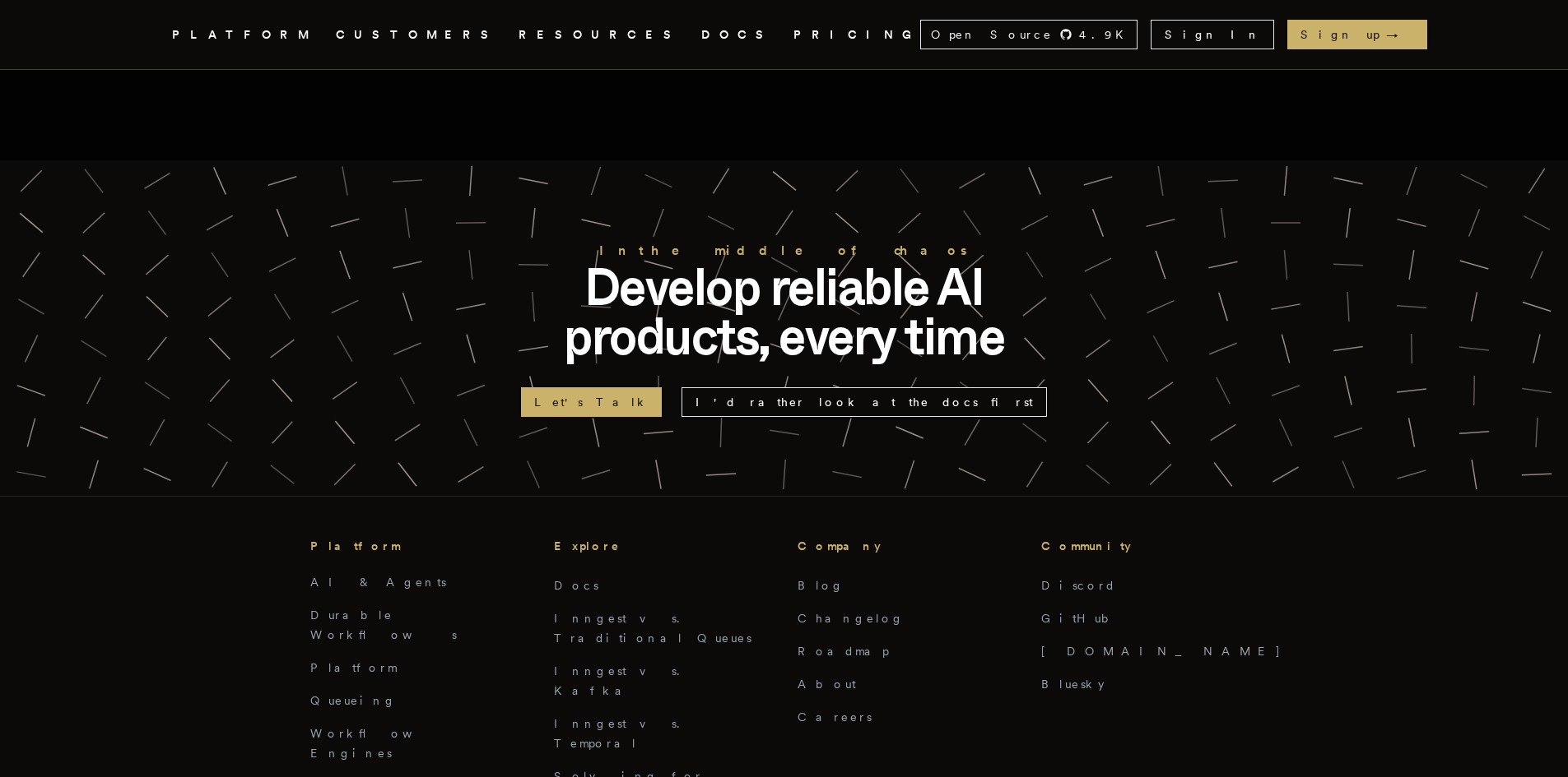
click at [845, 454] on icon at bounding box center [846, 474] width 41 height 41
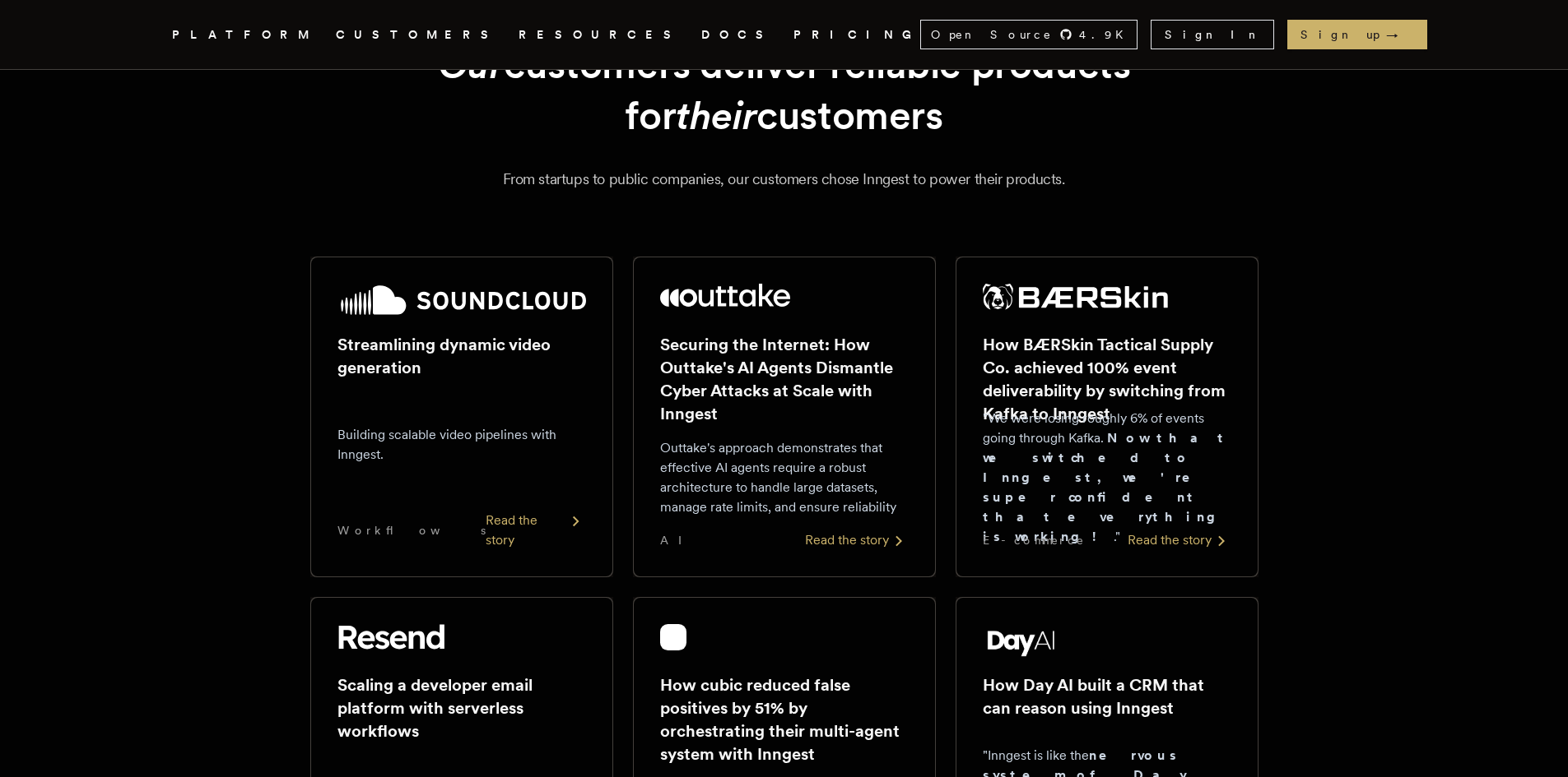
scroll to position [0, 0]
